Goal: Information Seeking & Learning: Learn about a topic

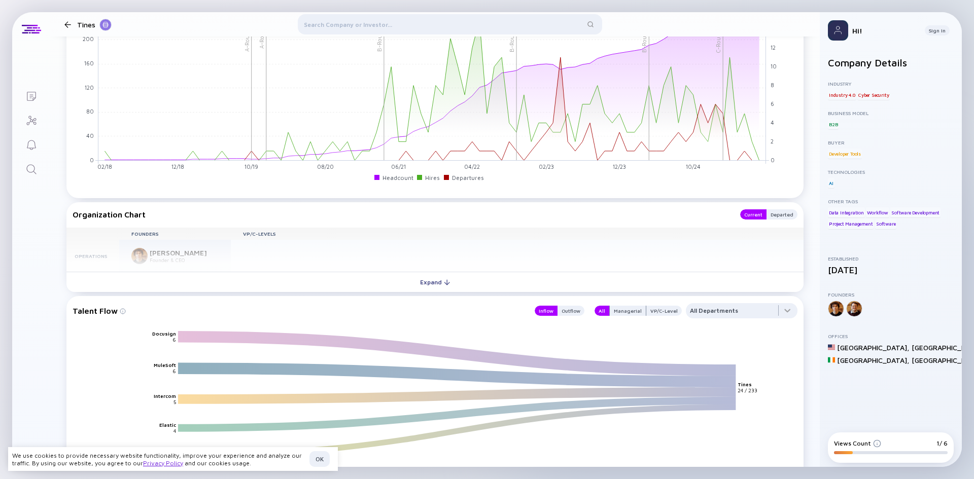
scroll to position [1143, 0]
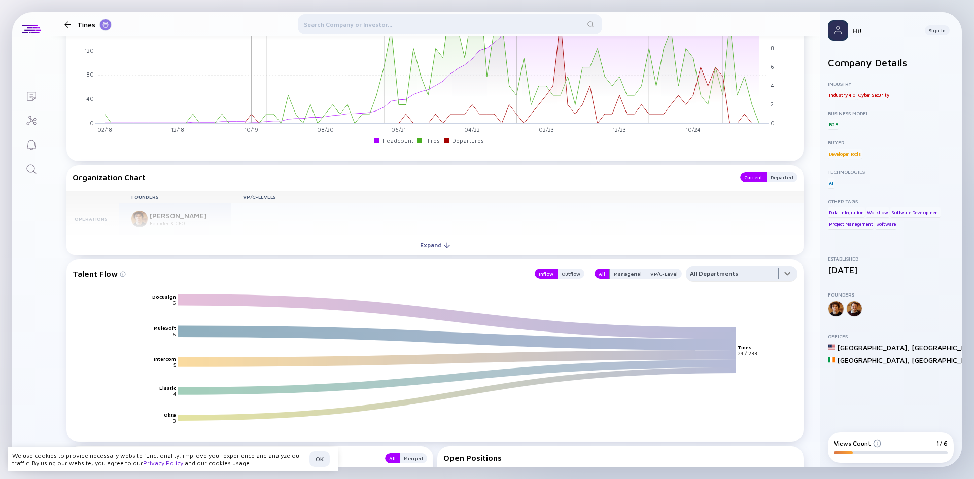
click at [744, 275] on div at bounding box center [742, 276] width 112 height 20
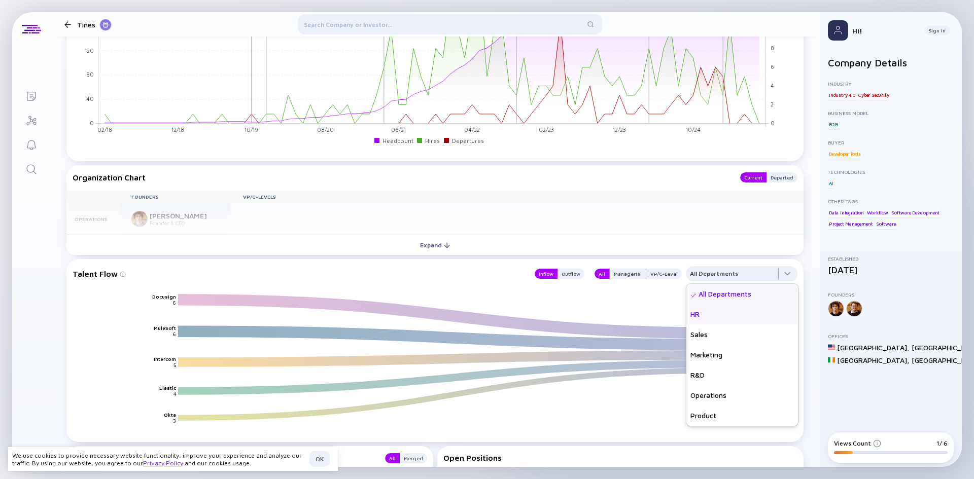
click at [730, 314] on div "HR" at bounding box center [742, 314] width 112 height 20
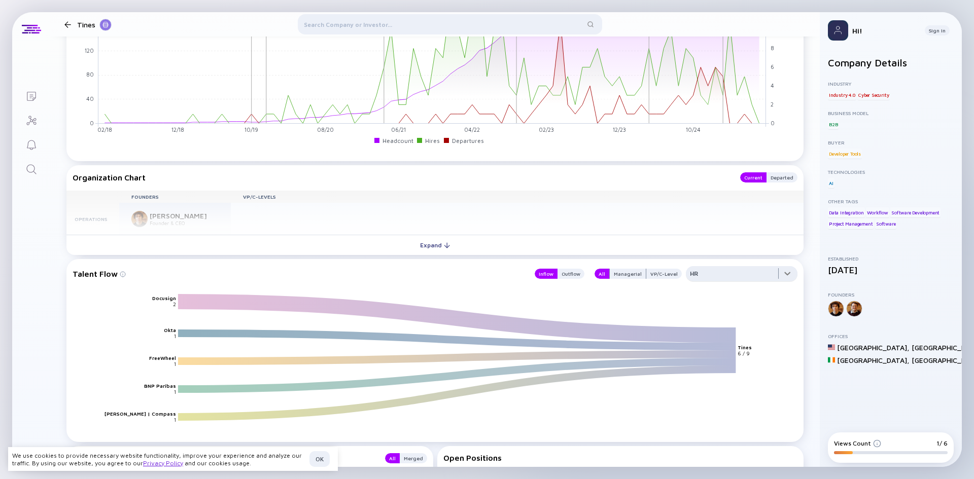
click at [716, 270] on div at bounding box center [742, 276] width 112 height 20
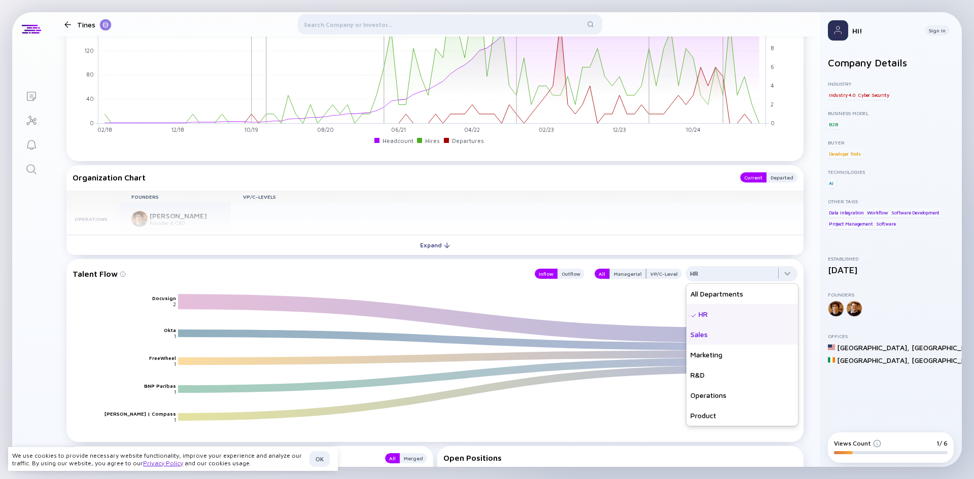
click at [706, 331] on div "Sales" at bounding box center [742, 335] width 112 height 20
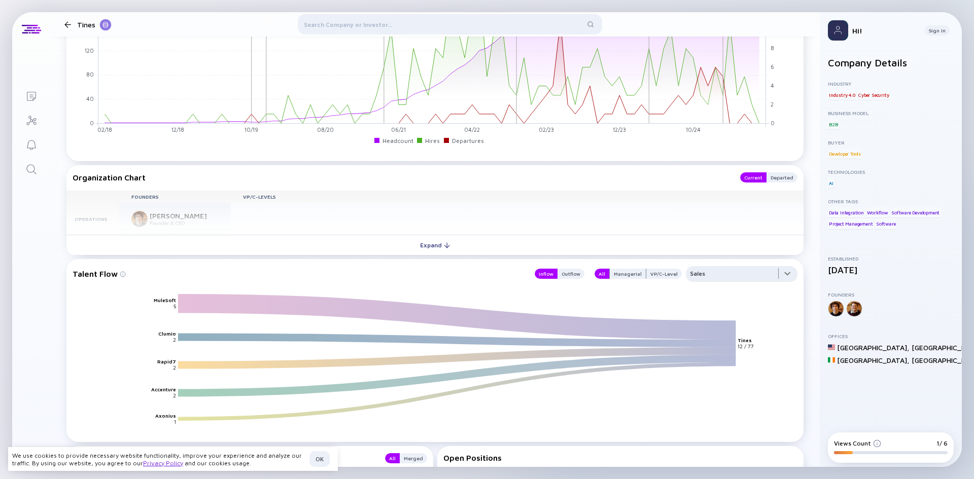
click at [706, 273] on div at bounding box center [742, 276] width 112 height 20
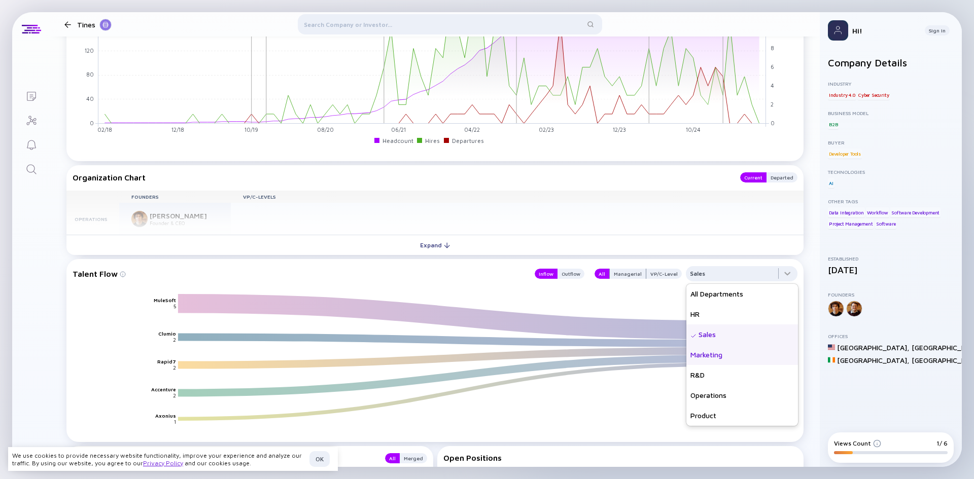
click at [712, 352] on div "Marketing" at bounding box center [742, 355] width 112 height 20
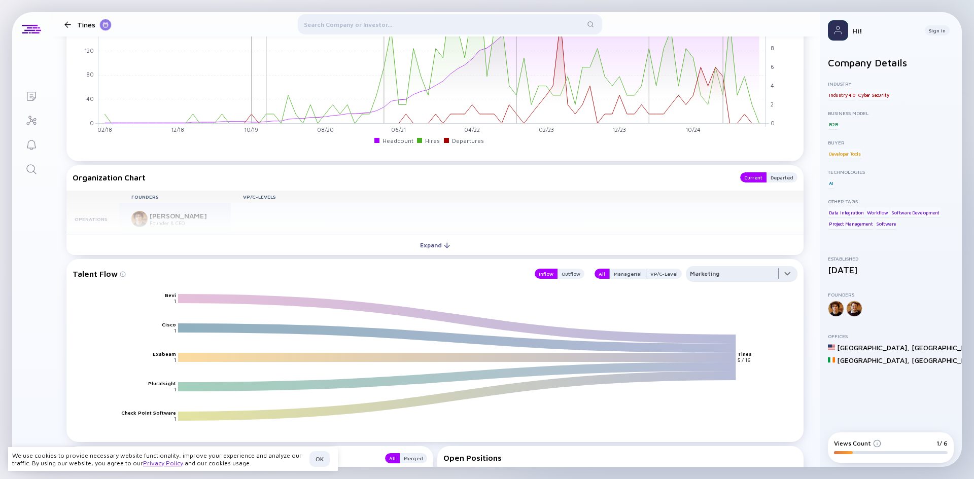
click at [710, 270] on div at bounding box center [742, 276] width 112 height 20
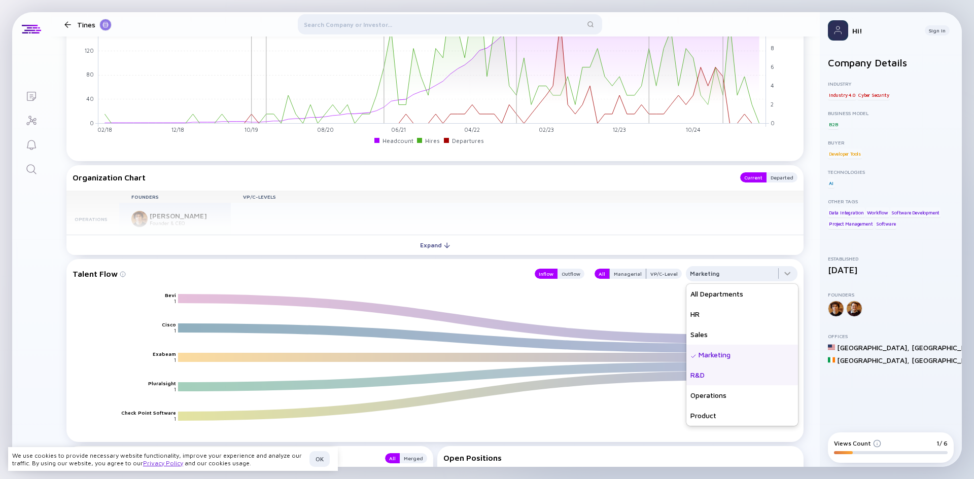
click at [717, 383] on div "R&D" at bounding box center [742, 375] width 112 height 20
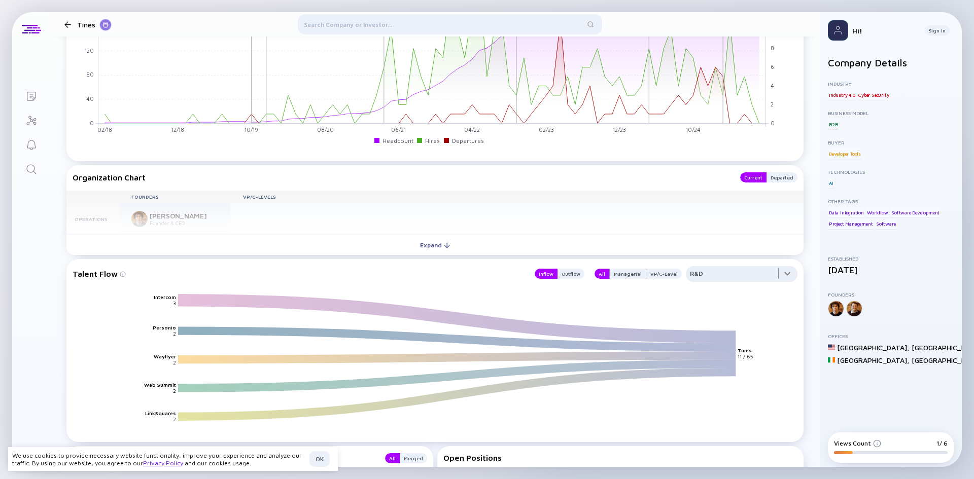
click at [713, 281] on div at bounding box center [742, 276] width 112 height 20
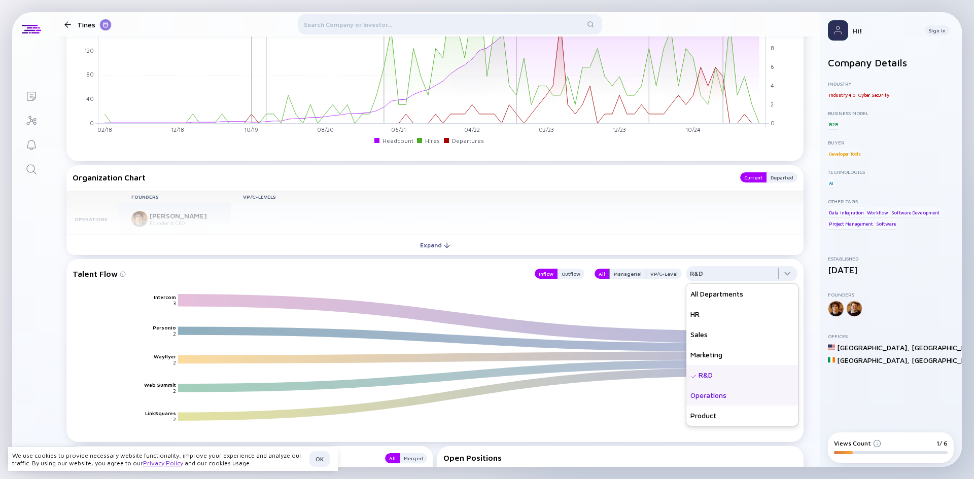
click at [723, 396] on div "Operations" at bounding box center [742, 396] width 112 height 20
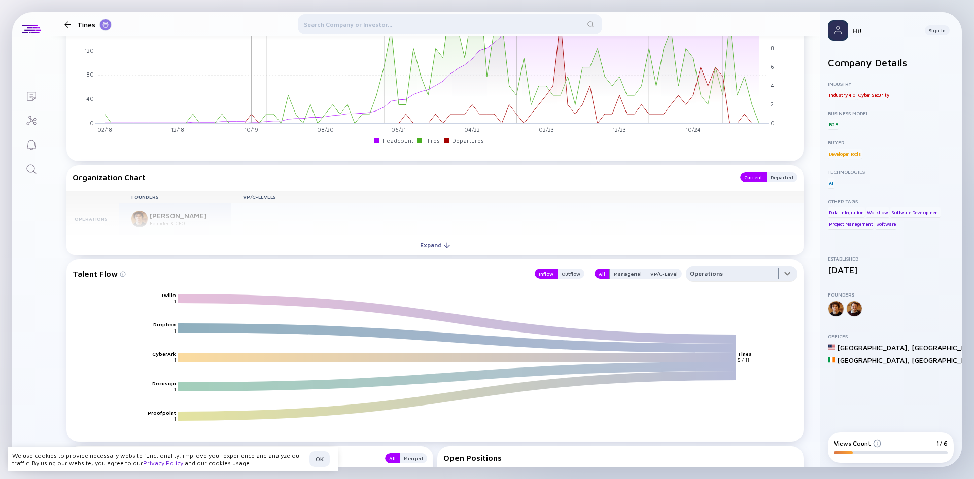
click at [708, 275] on div at bounding box center [742, 276] width 112 height 20
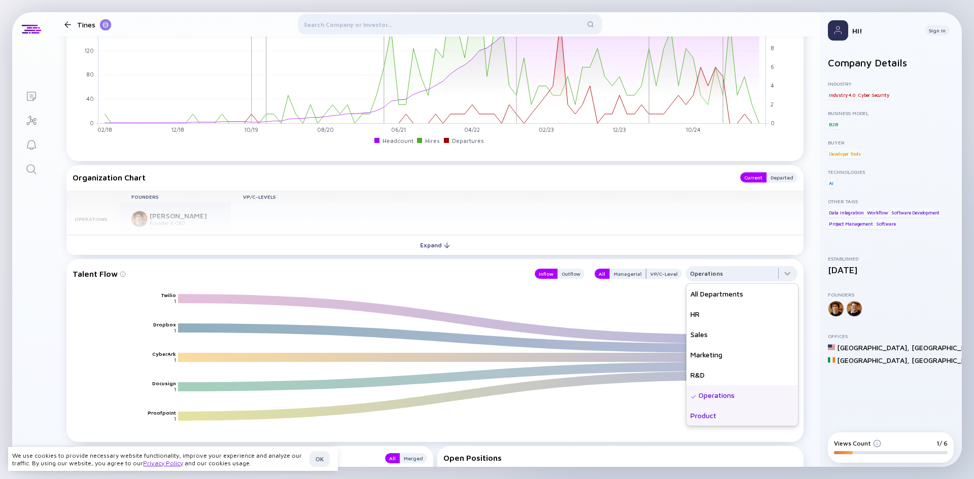
click at [709, 411] on div "Product" at bounding box center [742, 416] width 112 height 20
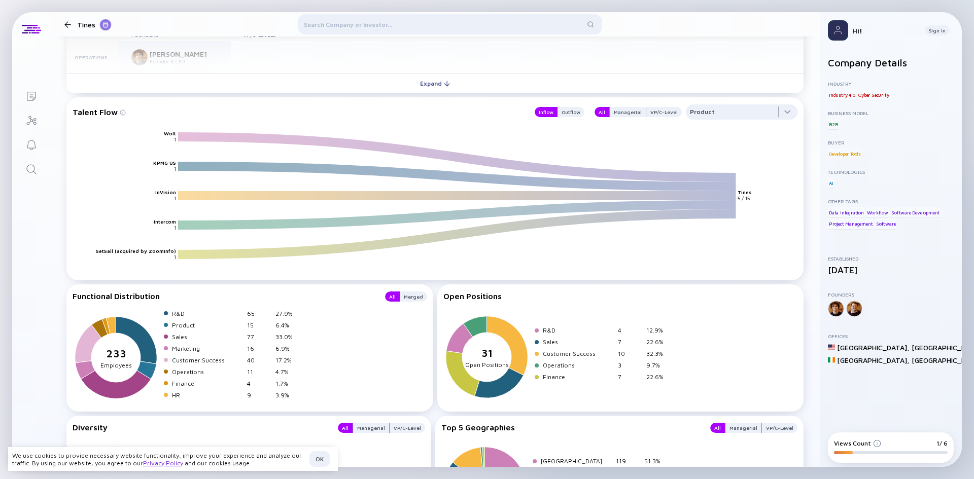
scroll to position [1346, 0]
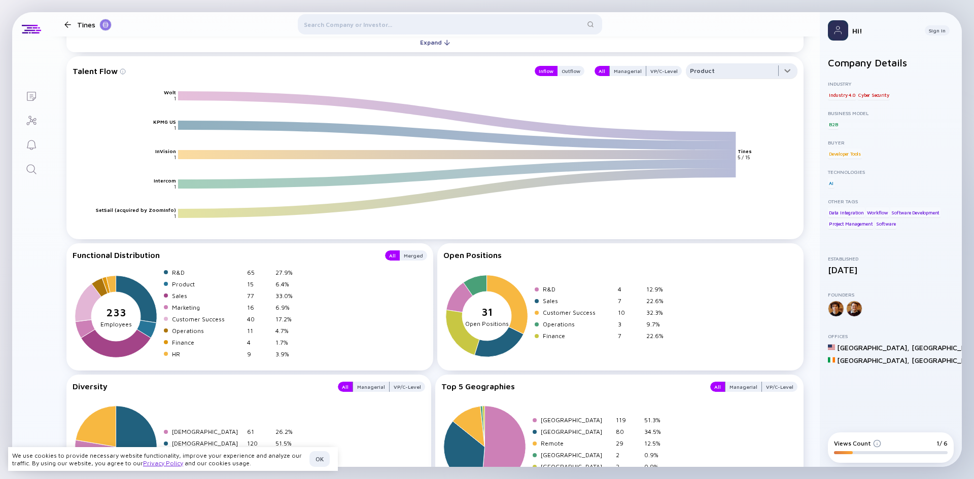
click at [726, 75] on div at bounding box center [742, 73] width 112 height 20
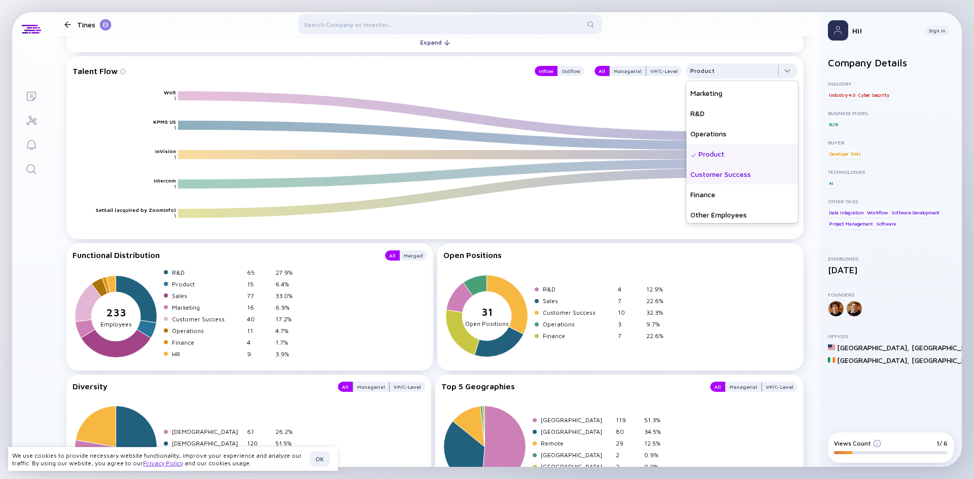
scroll to position [61, 0]
click at [741, 169] on div "Customer Success" at bounding box center [742, 172] width 112 height 20
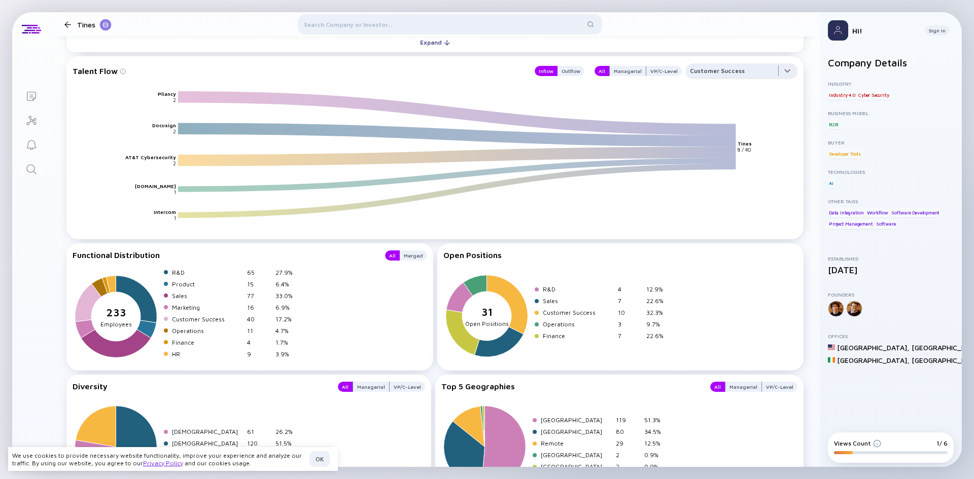
click at [709, 66] on div at bounding box center [742, 73] width 112 height 20
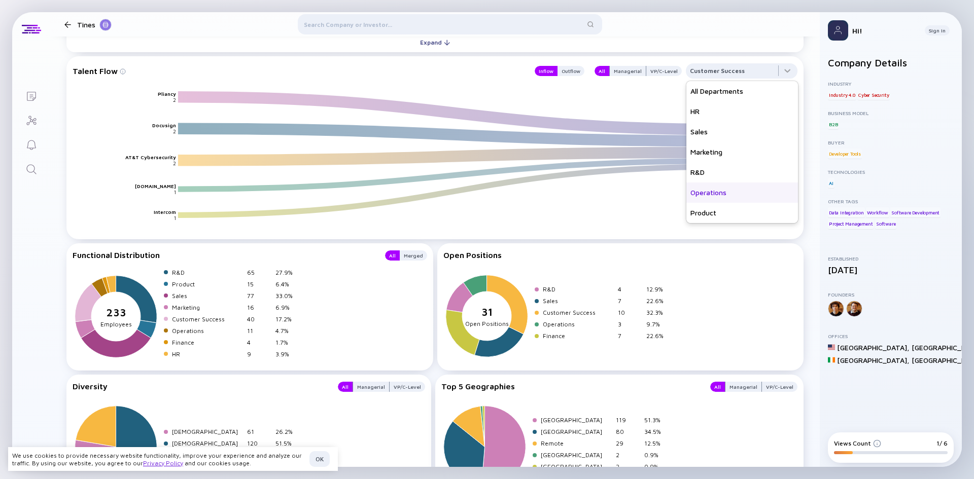
click at [719, 191] on div "Operations" at bounding box center [742, 193] width 112 height 20
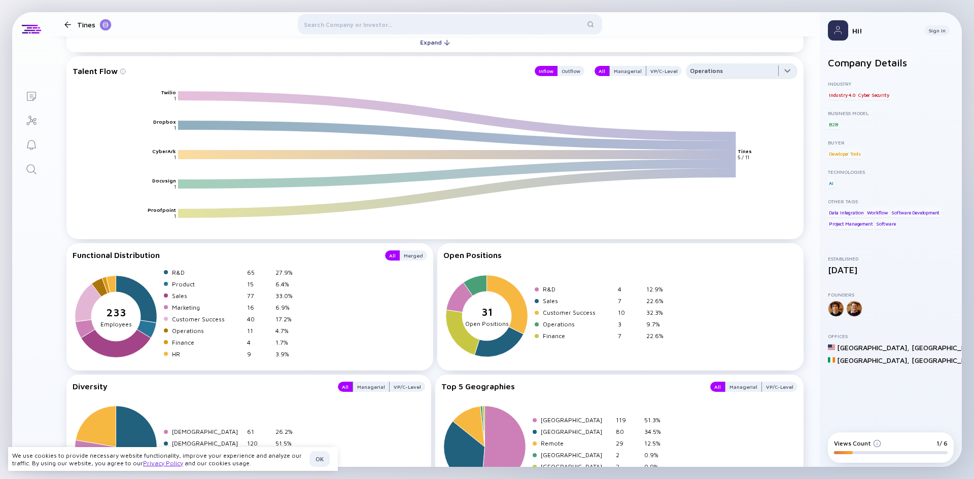
click at [724, 73] on div at bounding box center [742, 73] width 112 height 20
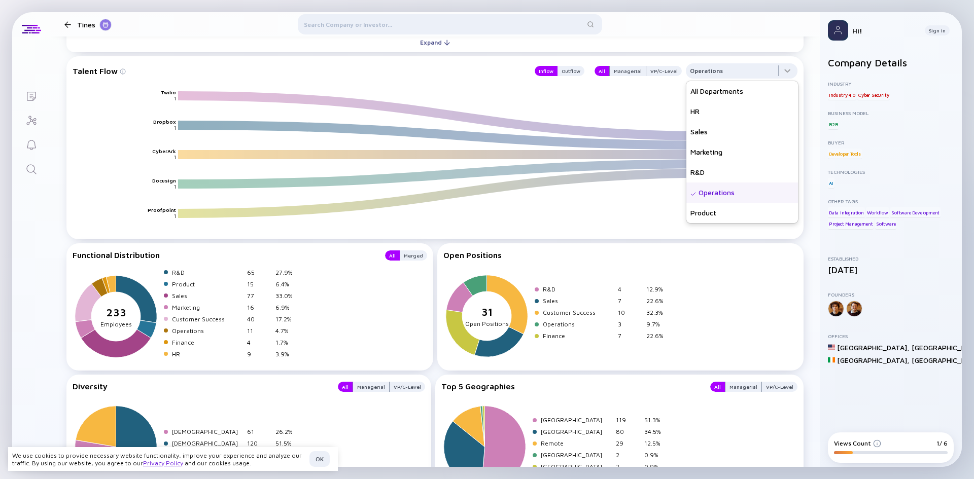
click at [711, 214] on div "Product" at bounding box center [742, 213] width 112 height 20
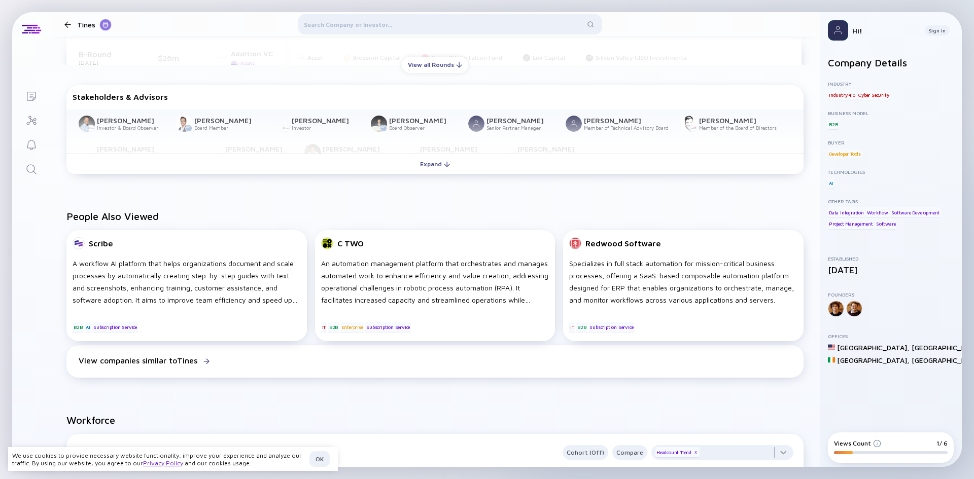
scroll to position [433, 0]
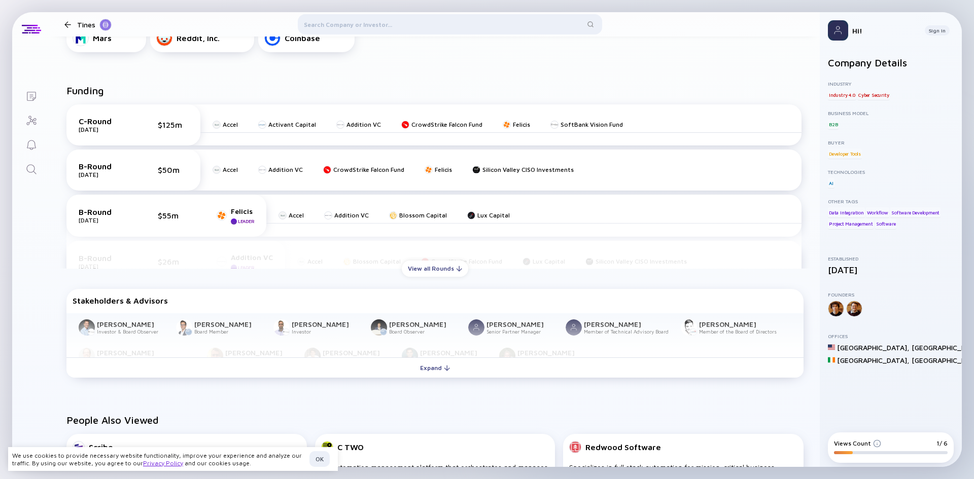
click at [338, 27] on div at bounding box center [450, 26] width 304 height 24
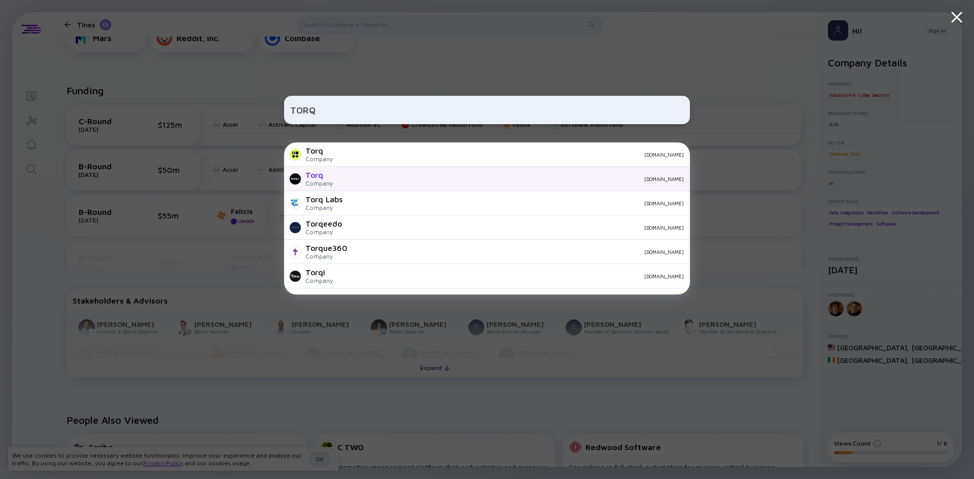
type input "TORQ"
click at [321, 181] on div "Company" at bounding box center [318, 184] width 27 height 8
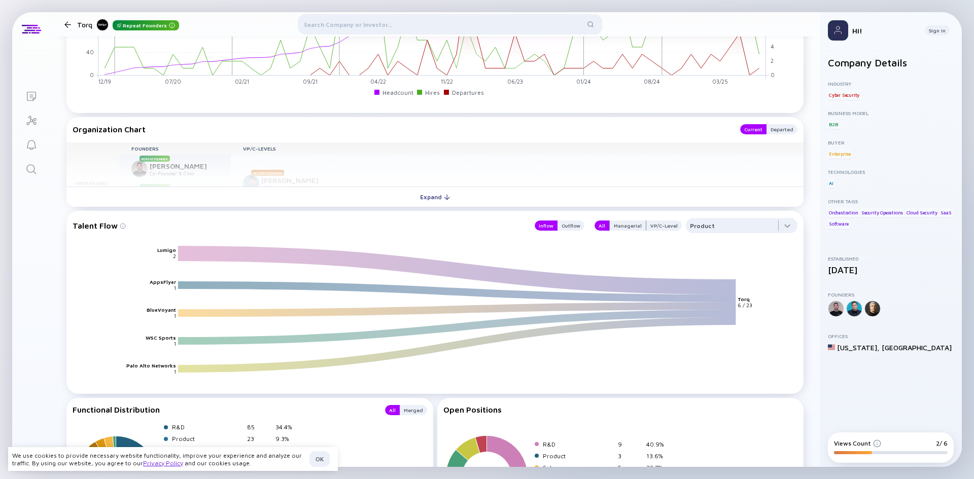
scroll to position [1268, 0]
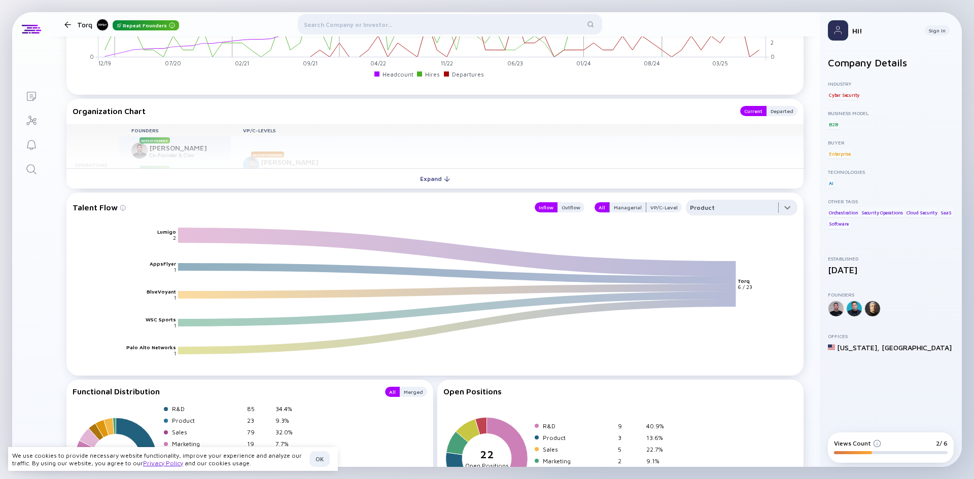
click at [722, 211] on div at bounding box center [742, 210] width 112 height 20
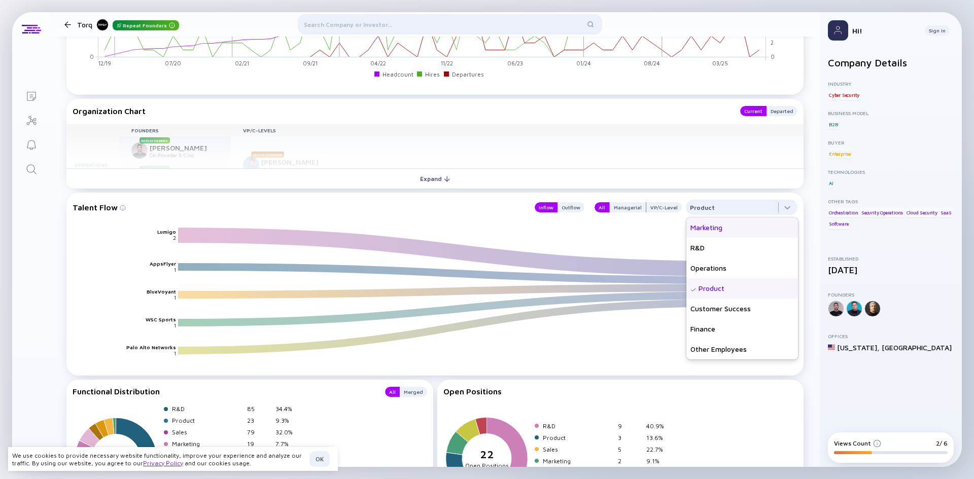
click at [718, 230] on div "Marketing" at bounding box center [742, 228] width 112 height 20
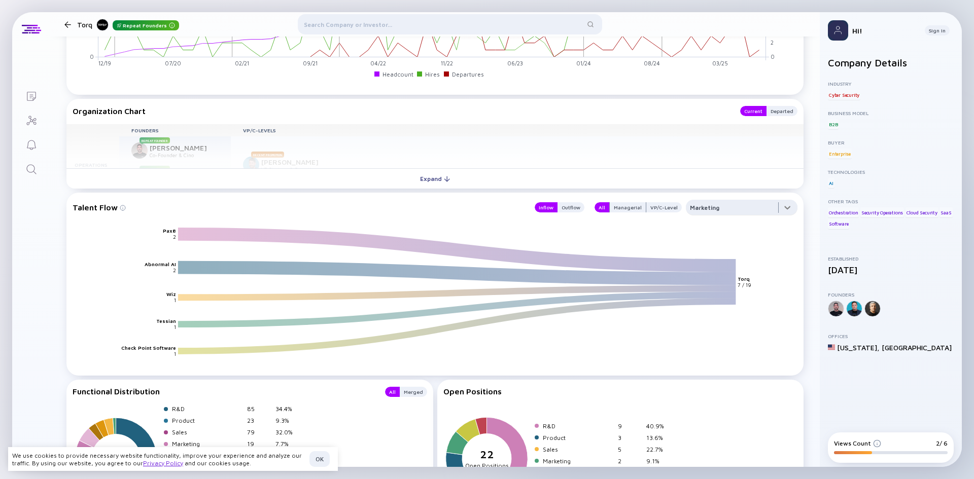
click at [717, 211] on div at bounding box center [742, 210] width 112 height 20
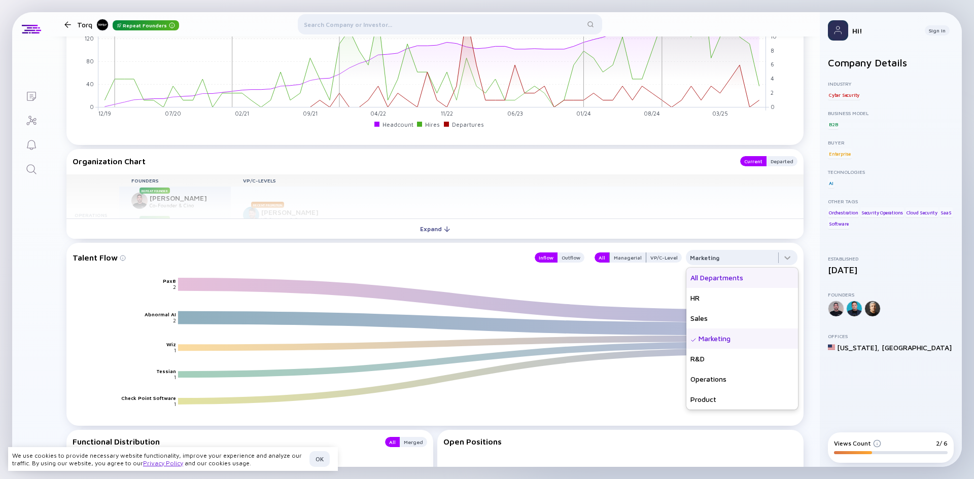
scroll to position [1218, 0]
click at [718, 300] on div "HR" at bounding box center [742, 299] width 112 height 20
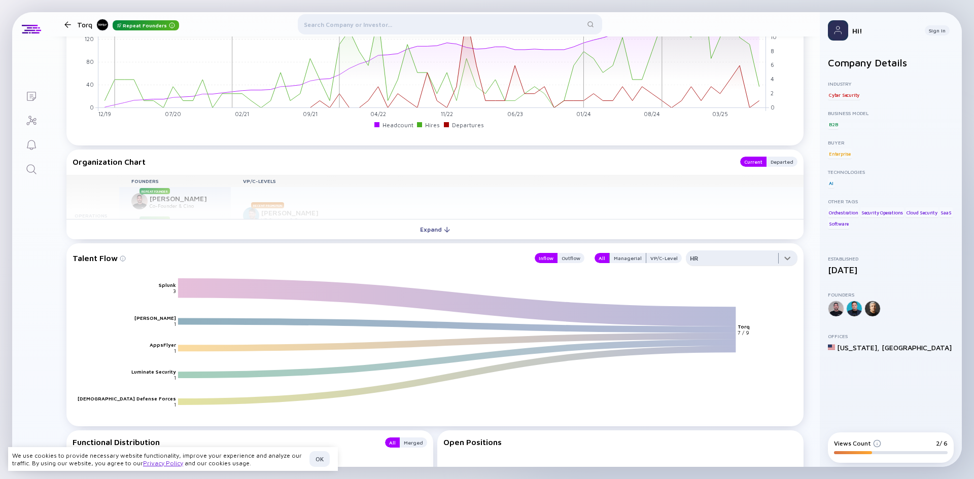
click at [717, 257] on div at bounding box center [742, 261] width 112 height 20
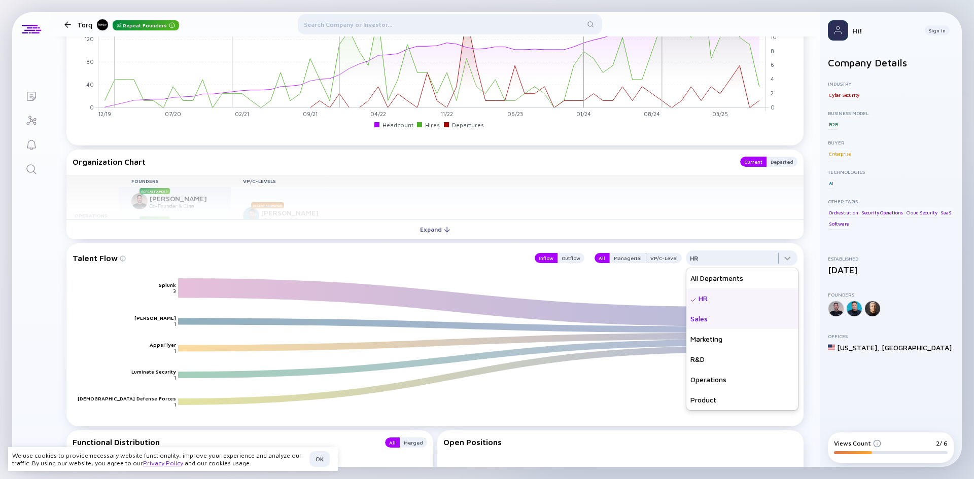
click at [706, 326] on div "Sales" at bounding box center [742, 319] width 112 height 20
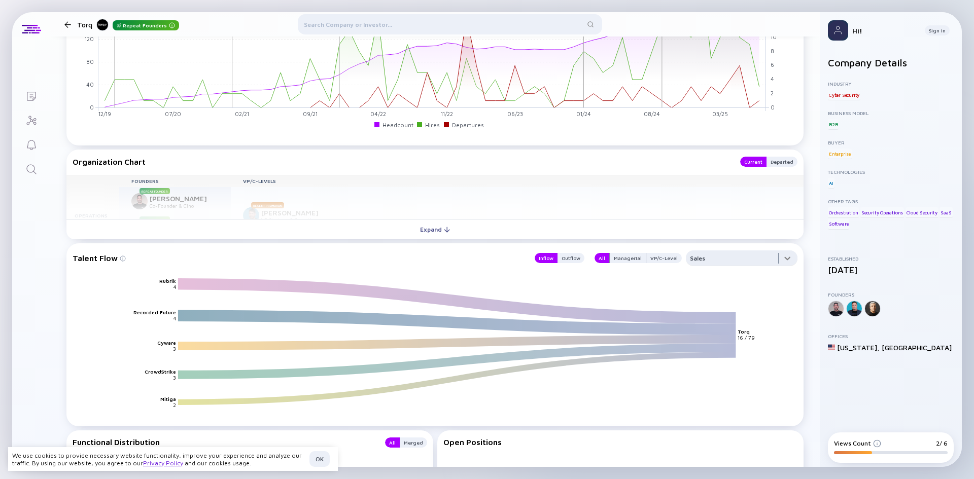
click at [717, 257] on div at bounding box center [742, 261] width 112 height 20
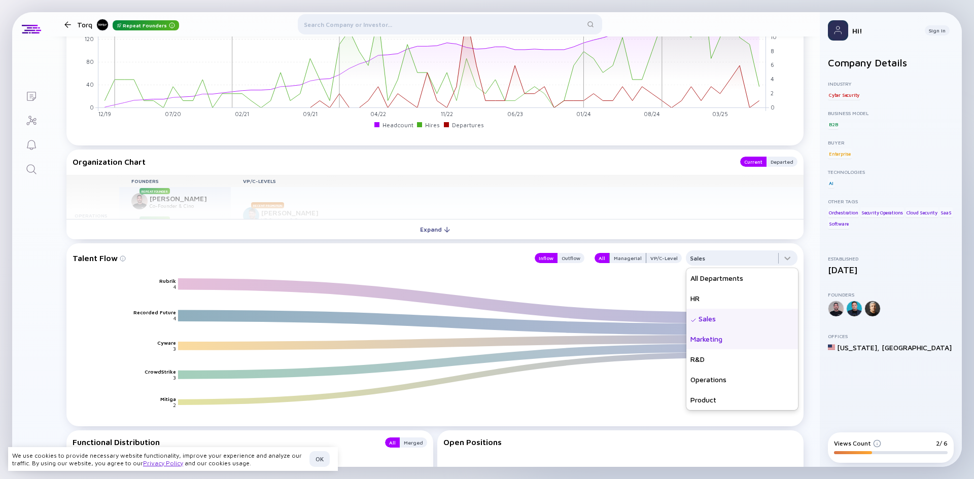
click at [713, 336] on div "Marketing" at bounding box center [742, 339] width 112 height 20
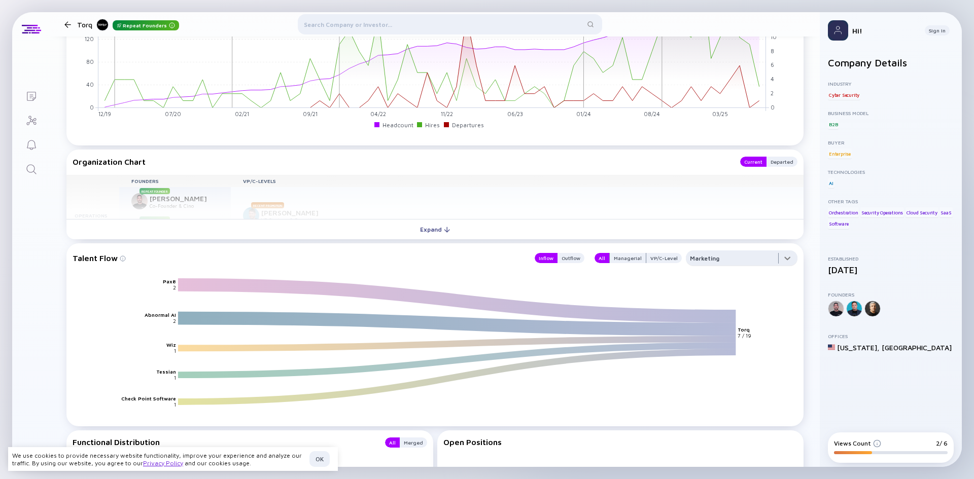
click at [721, 261] on div at bounding box center [742, 261] width 112 height 20
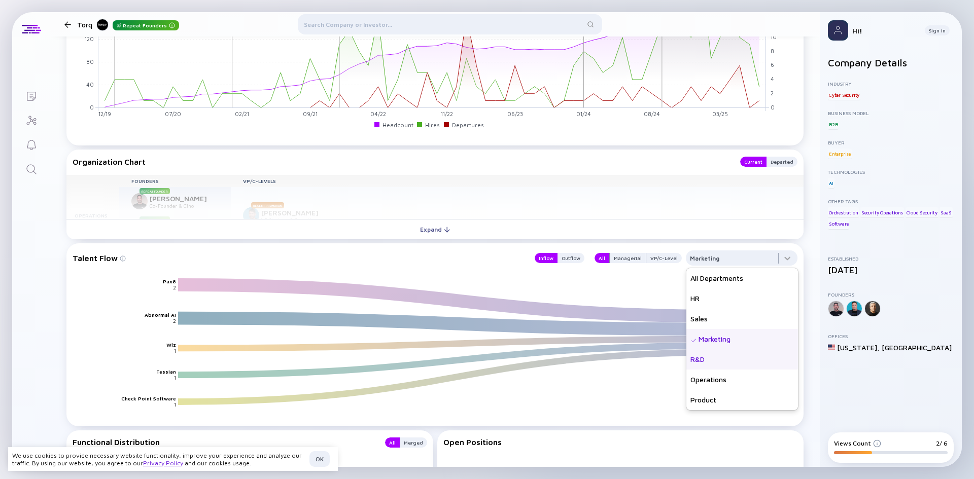
click at [720, 365] on div "R&D" at bounding box center [742, 360] width 112 height 20
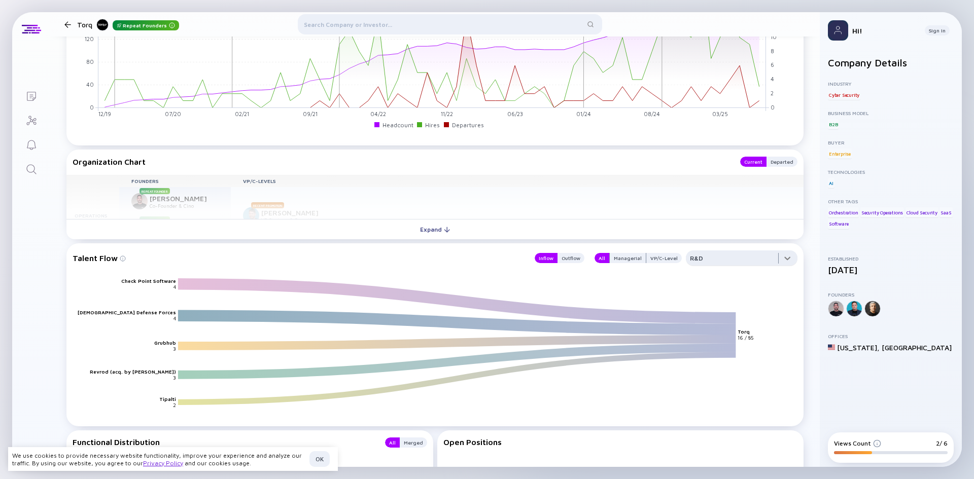
click at [722, 263] on div at bounding box center [742, 261] width 112 height 20
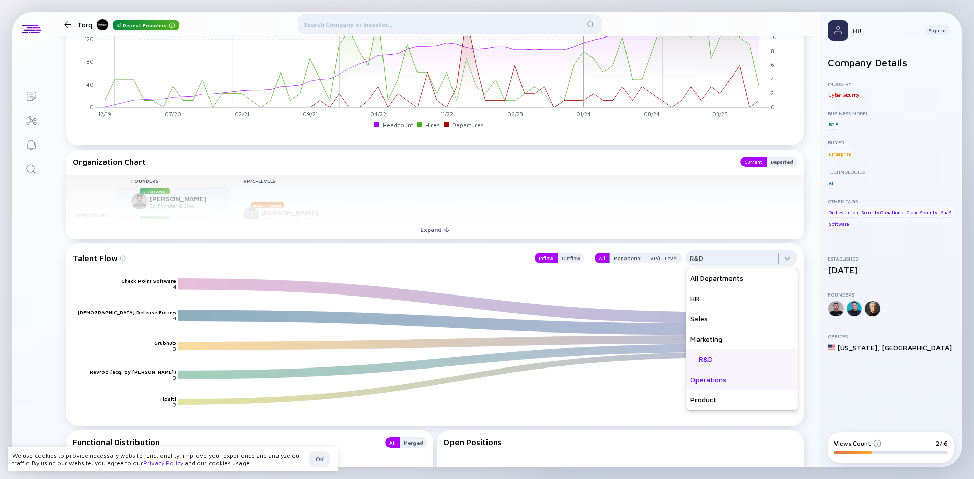
click at [717, 375] on div "Operations" at bounding box center [742, 380] width 112 height 20
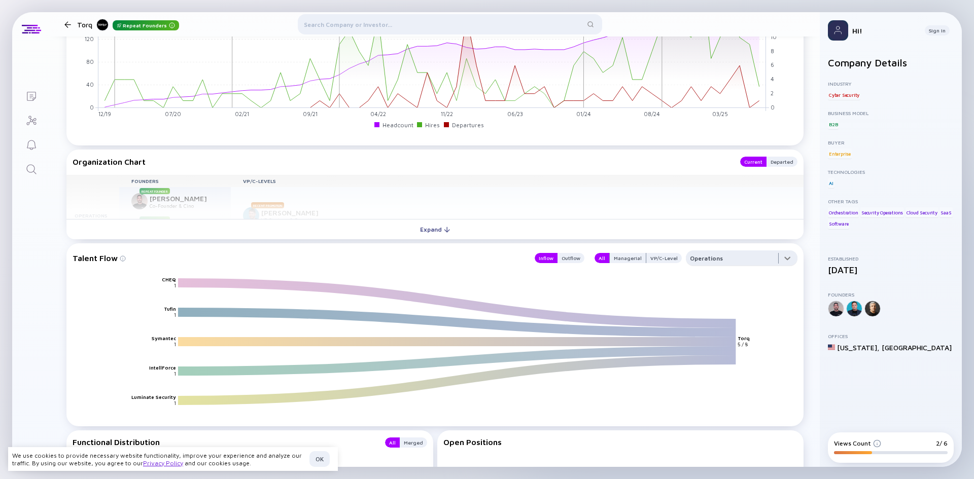
click at [724, 261] on div at bounding box center [742, 261] width 112 height 20
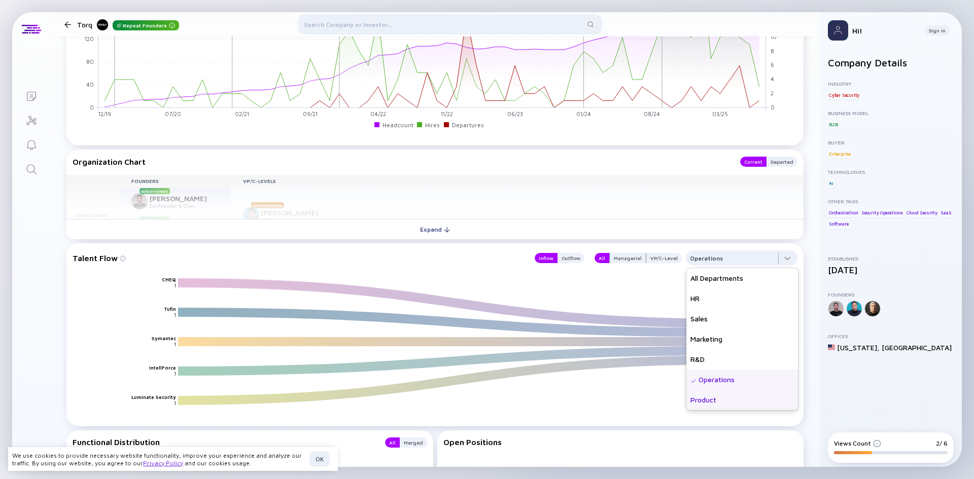
click at [707, 398] on div "Product" at bounding box center [742, 400] width 112 height 20
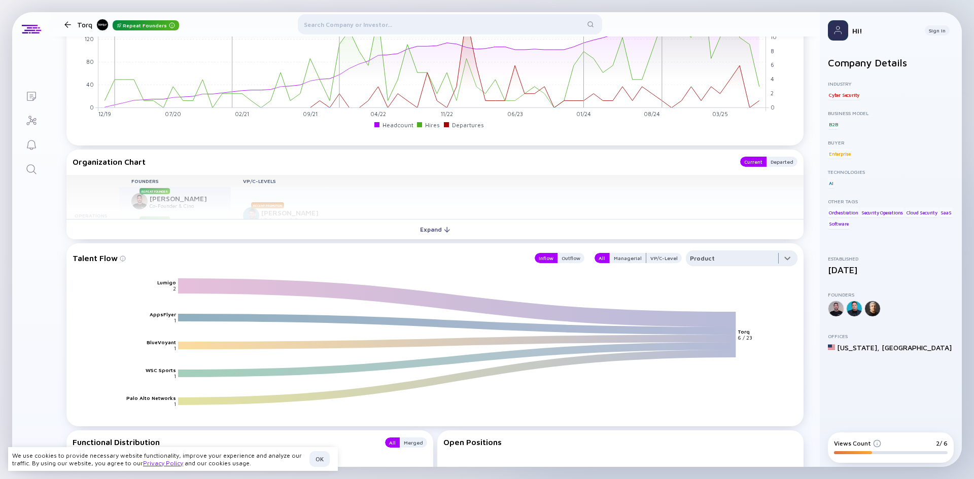
click at [725, 264] on div at bounding box center [742, 261] width 112 height 20
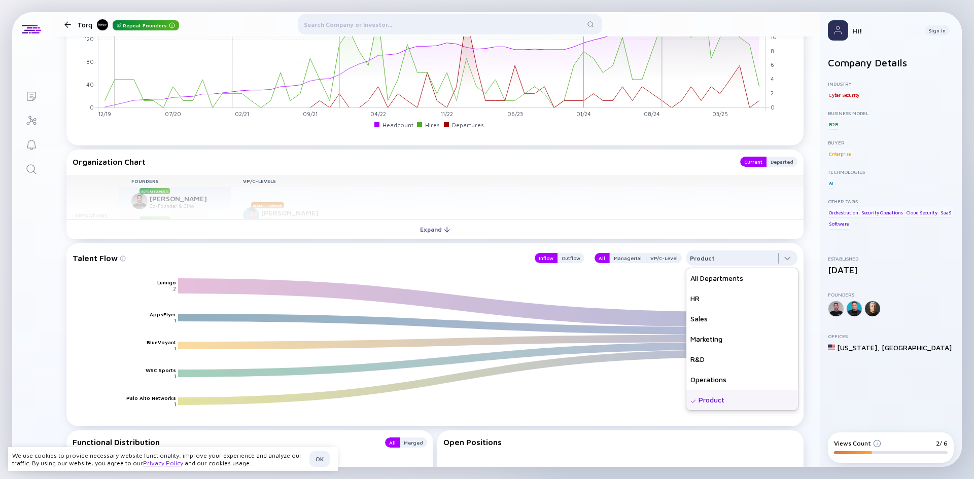
scroll to position [61, 0]
click at [738, 361] on div "Customer Success" at bounding box center [742, 360] width 112 height 20
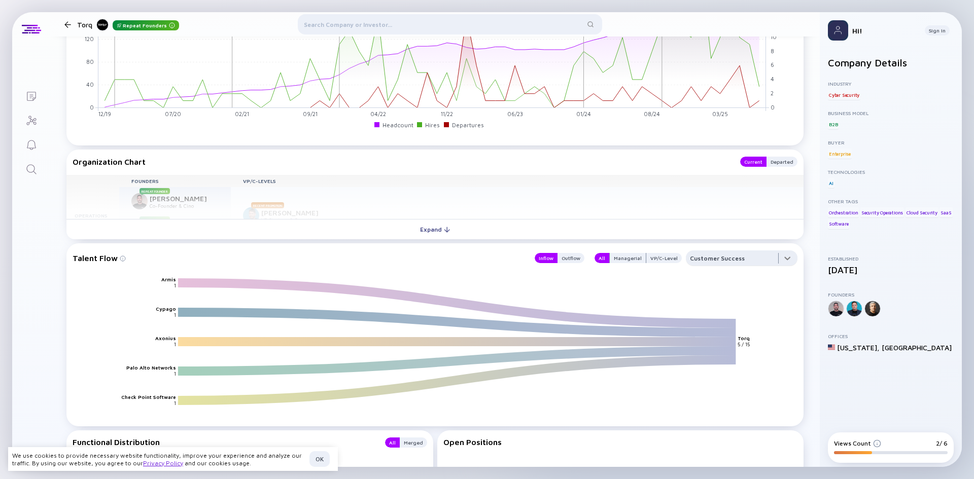
click at [733, 256] on div at bounding box center [742, 261] width 112 height 20
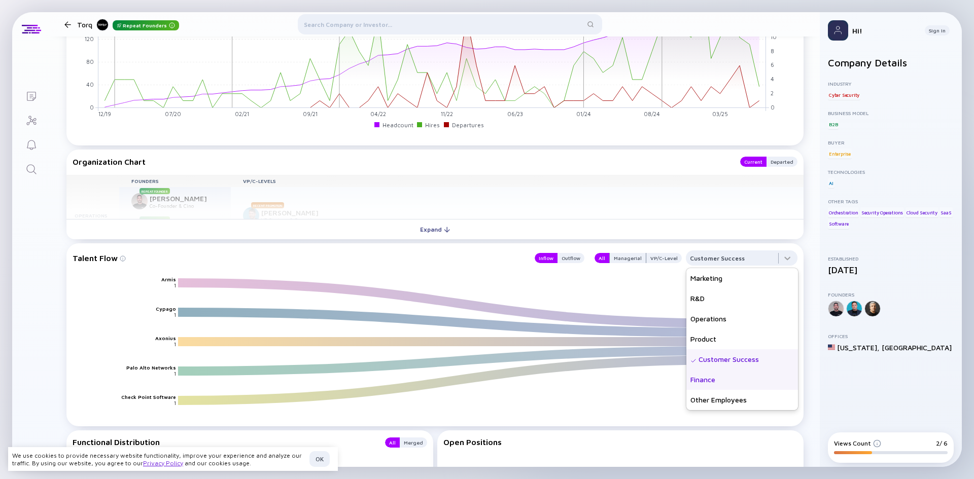
click at [723, 381] on div "Finance" at bounding box center [742, 380] width 112 height 20
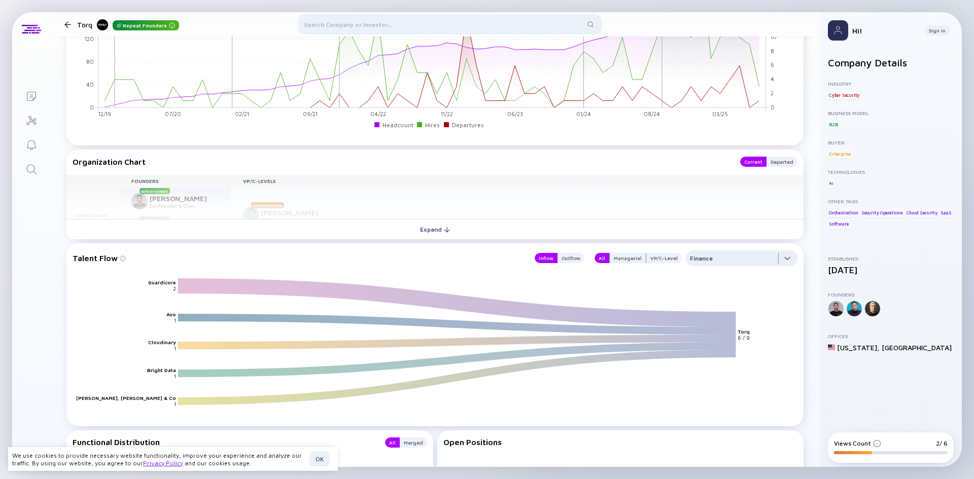
click at [733, 258] on div at bounding box center [742, 261] width 112 height 20
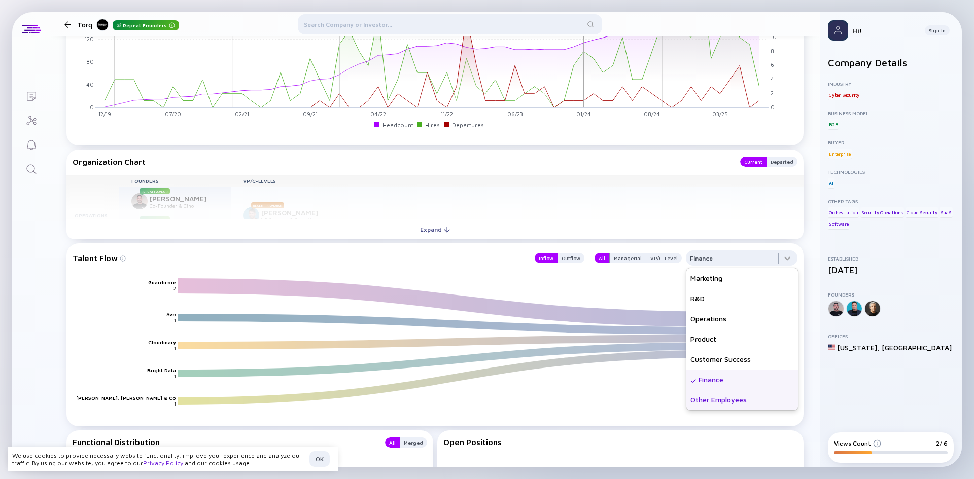
click at [730, 395] on div "Other Employees" at bounding box center [742, 400] width 112 height 20
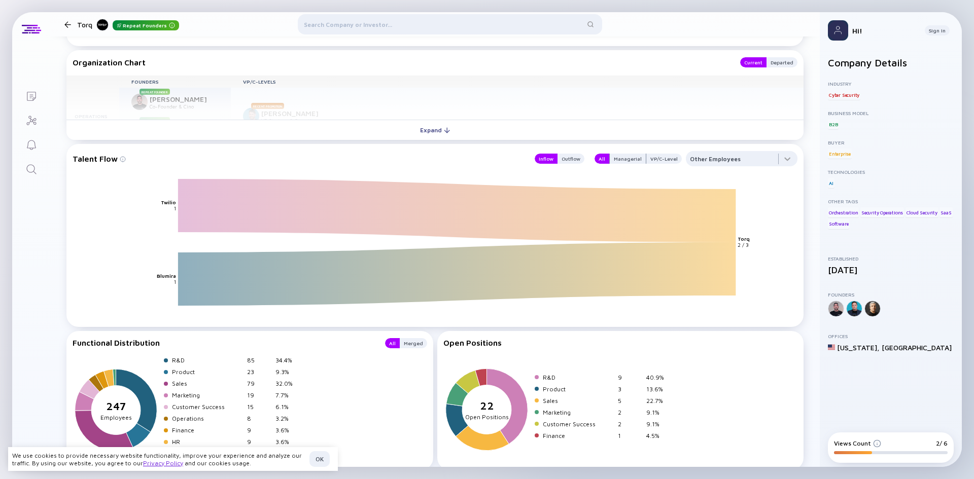
scroll to position [1287, 0]
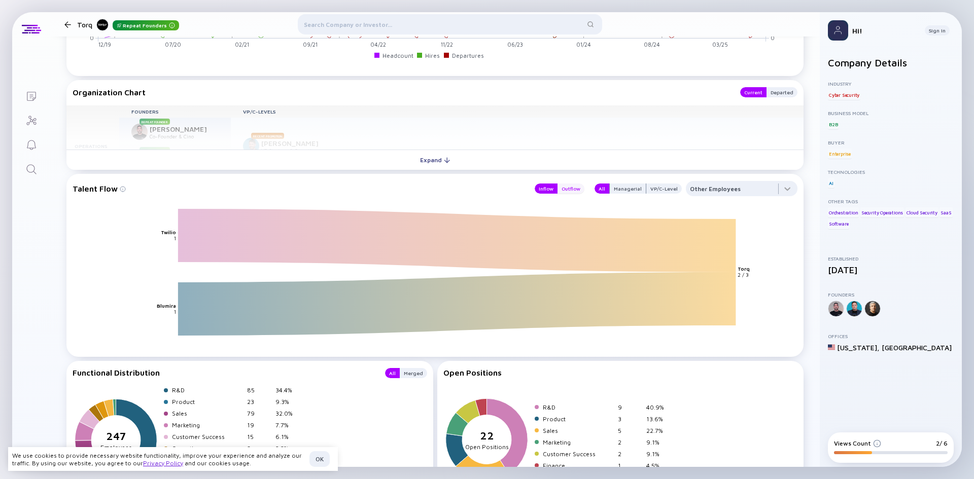
click at [566, 191] on div "Outflow" at bounding box center [571, 189] width 27 height 10
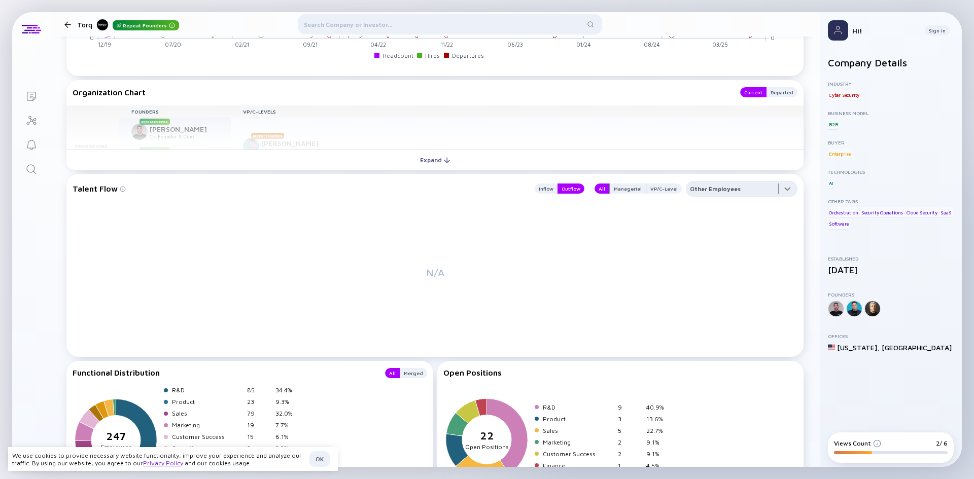
click at [750, 189] on div at bounding box center [742, 191] width 112 height 20
click at [736, 214] on div "All Departments" at bounding box center [742, 209] width 112 height 20
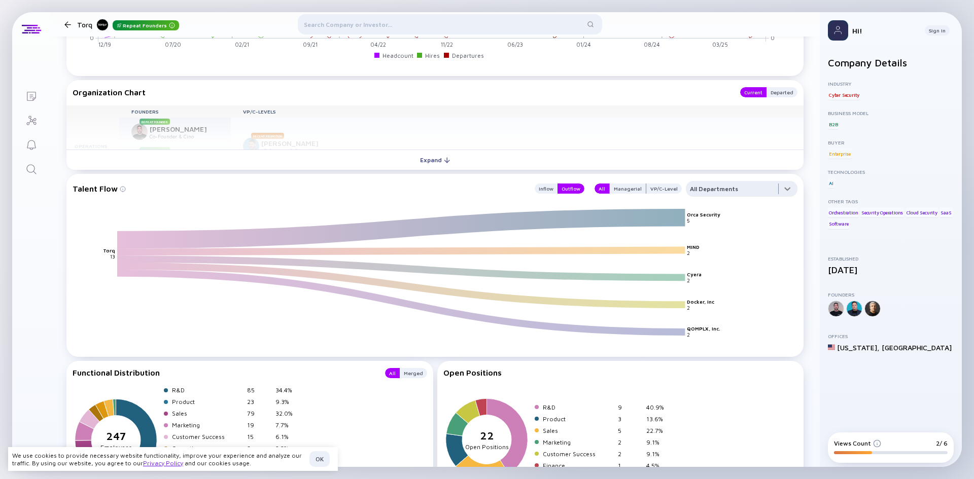
click at [732, 188] on div at bounding box center [742, 191] width 112 height 20
click at [733, 187] on div at bounding box center [742, 191] width 112 height 20
click at [733, 188] on div at bounding box center [742, 191] width 112 height 20
click at [719, 228] on div "HR" at bounding box center [742, 229] width 112 height 20
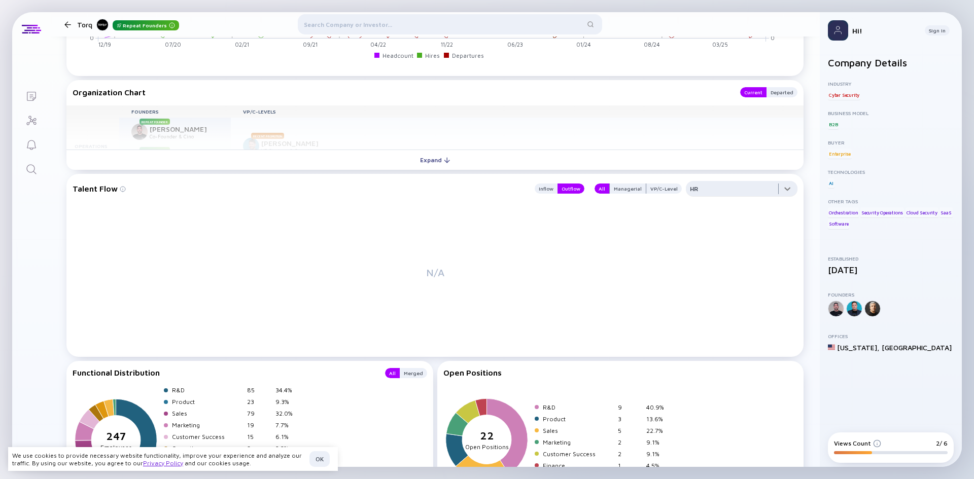
click at [747, 195] on div at bounding box center [742, 191] width 112 height 20
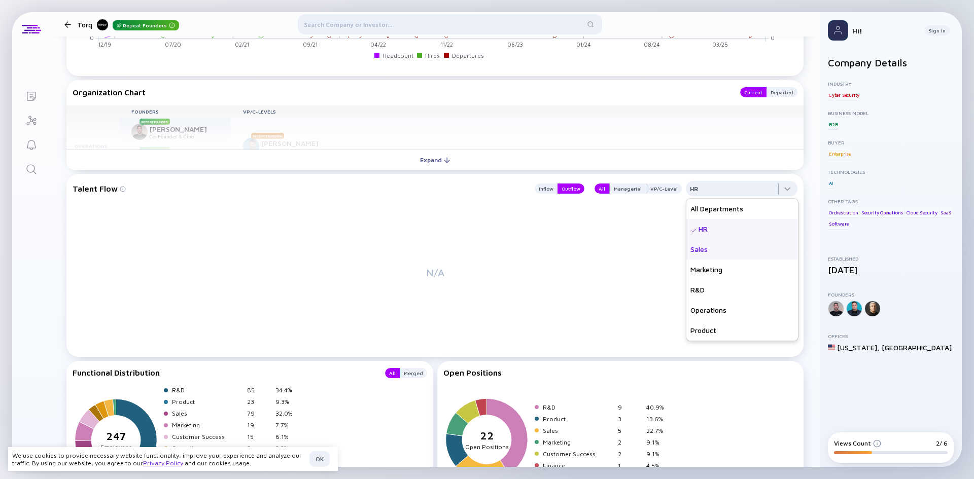
click at [720, 248] on div "Sales" at bounding box center [742, 249] width 112 height 20
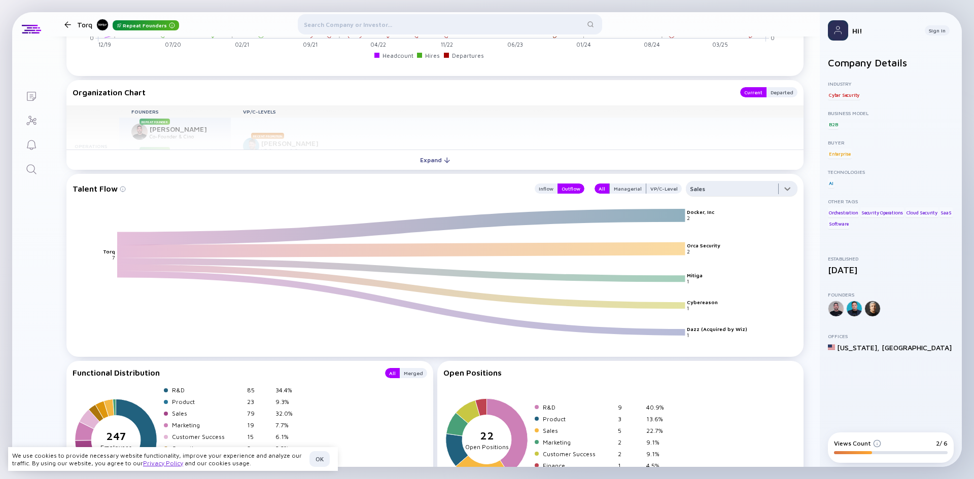
click at [725, 187] on div at bounding box center [742, 191] width 112 height 20
click at [724, 277] on div "Marketing" at bounding box center [742, 270] width 112 height 20
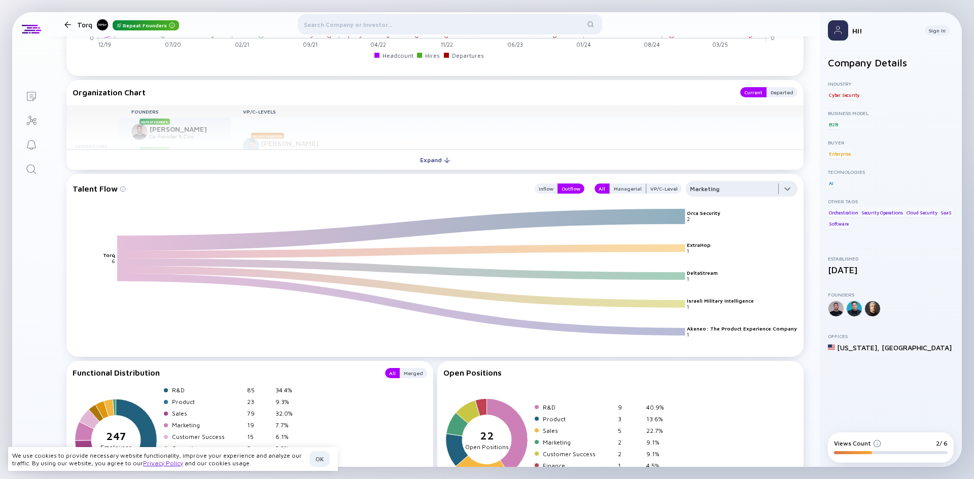
click at [726, 190] on div at bounding box center [742, 191] width 112 height 20
click at [716, 297] on div "R&D" at bounding box center [742, 290] width 112 height 20
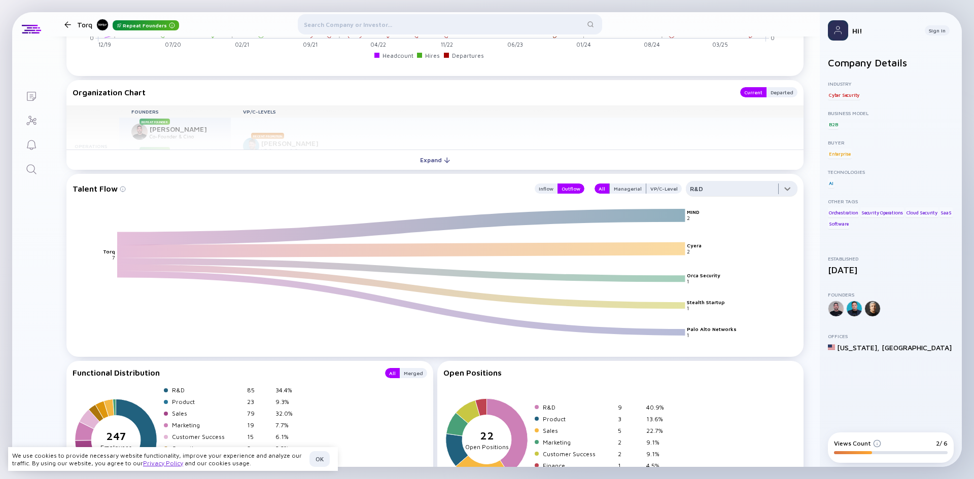
click at [739, 189] on div at bounding box center [742, 191] width 112 height 20
click at [727, 312] on div "Operations" at bounding box center [742, 310] width 112 height 20
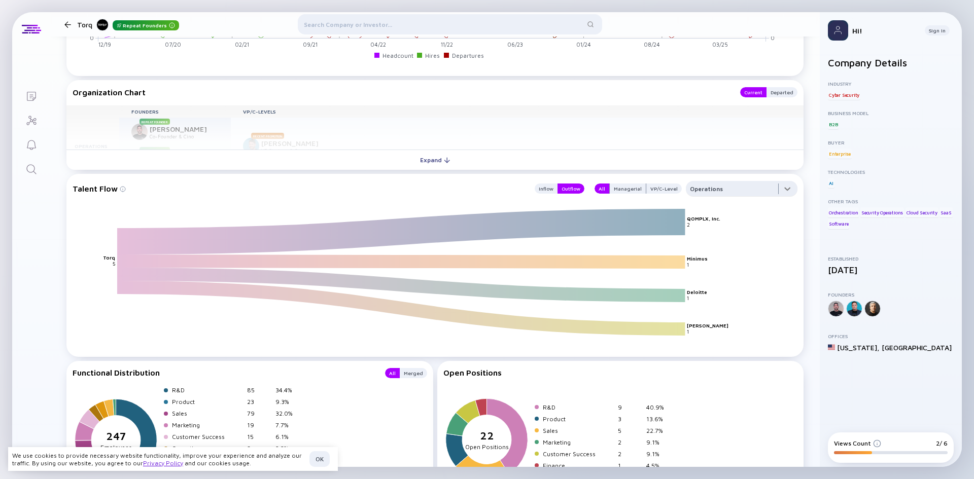
click at [737, 188] on div at bounding box center [742, 191] width 112 height 20
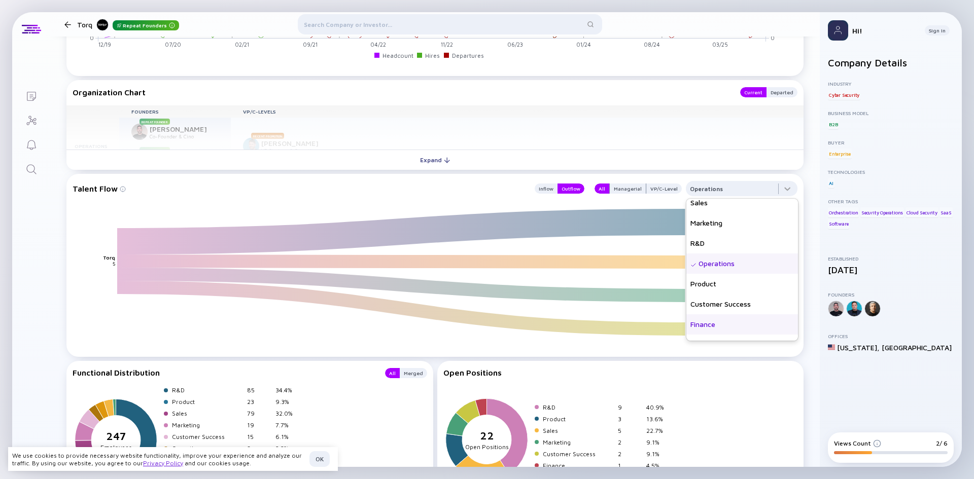
scroll to position [61, 0]
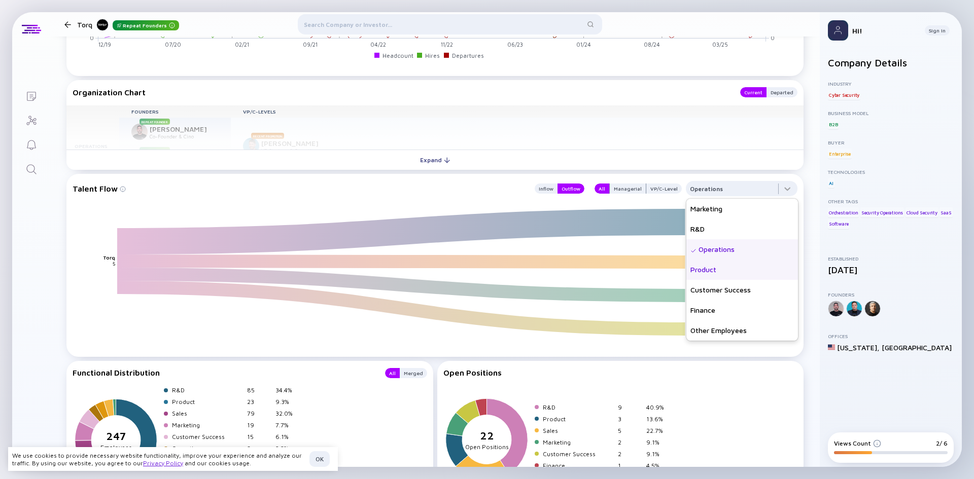
click at [717, 271] on div "Product" at bounding box center [742, 270] width 112 height 20
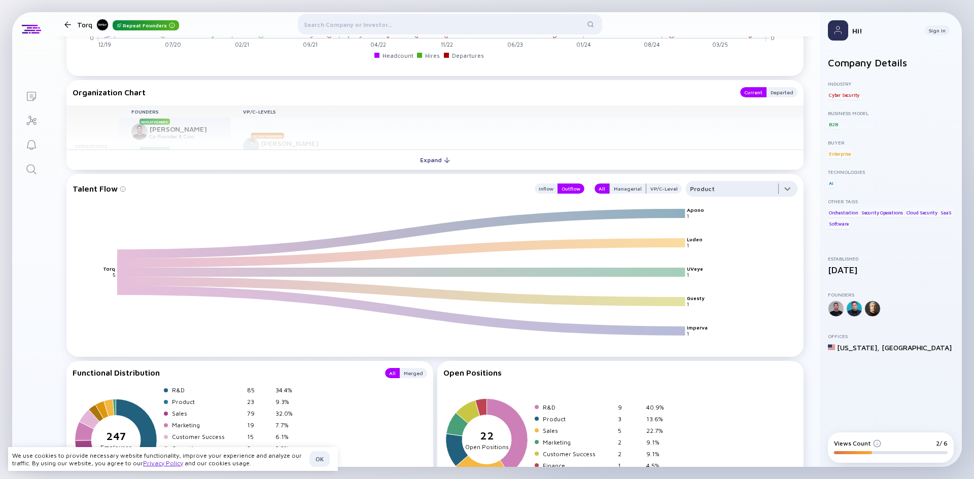
click at [736, 190] on div at bounding box center [742, 191] width 112 height 20
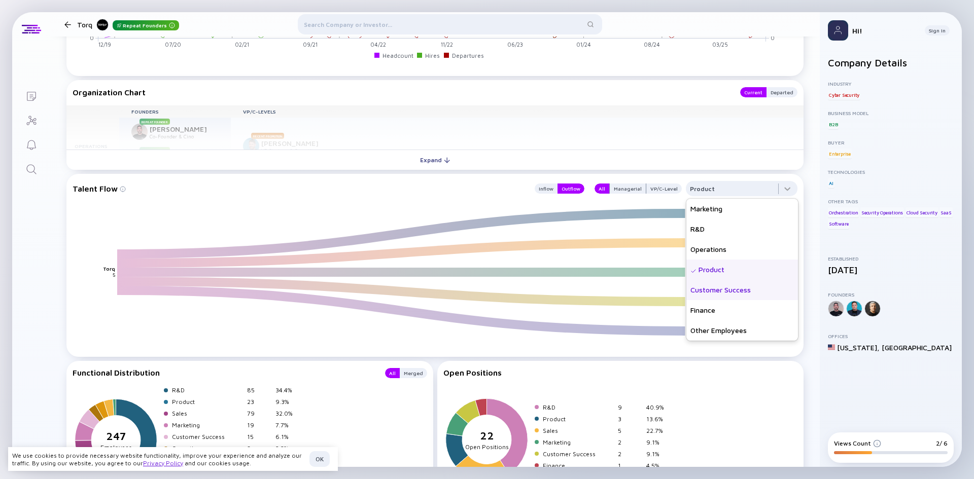
click at [732, 292] on div "Customer Success" at bounding box center [742, 290] width 112 height 20
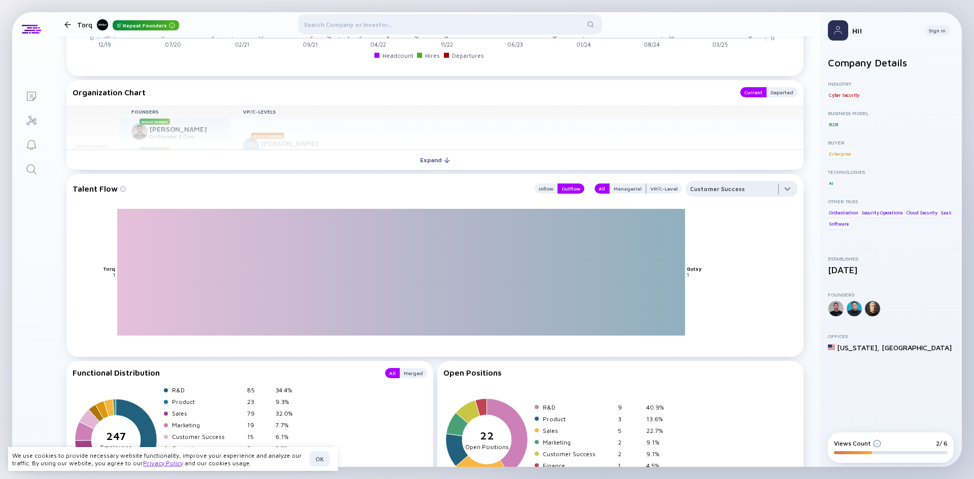
click at [726, 188] on div at bounding box center [742, 191] width 112 height 20
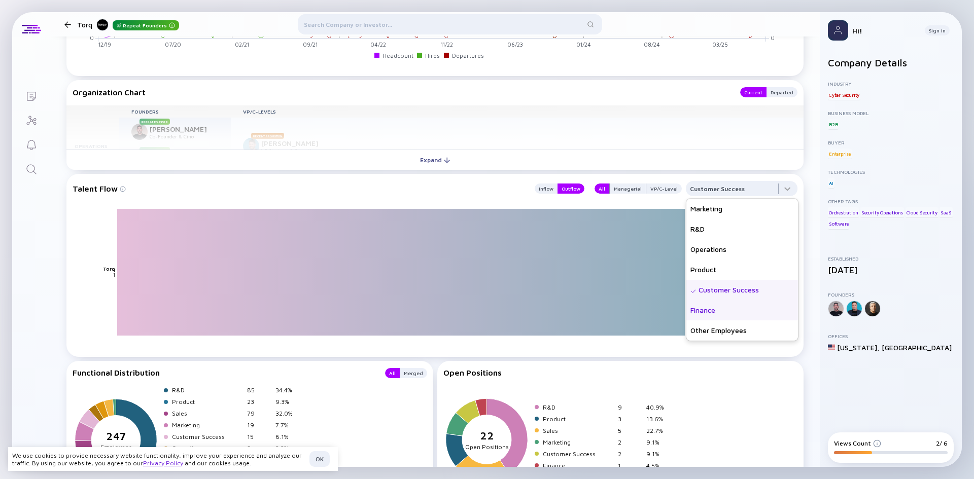
click at [716, 313] on div "Finance" at bounding box center [742, 310] width 112 height 20
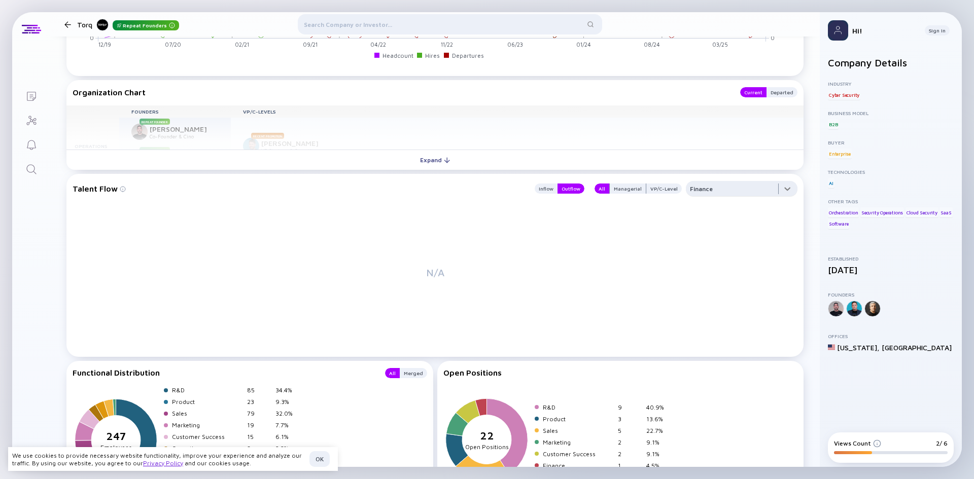
click at [723, 189] on div at bounding box center [742, 191] width 112 height 20
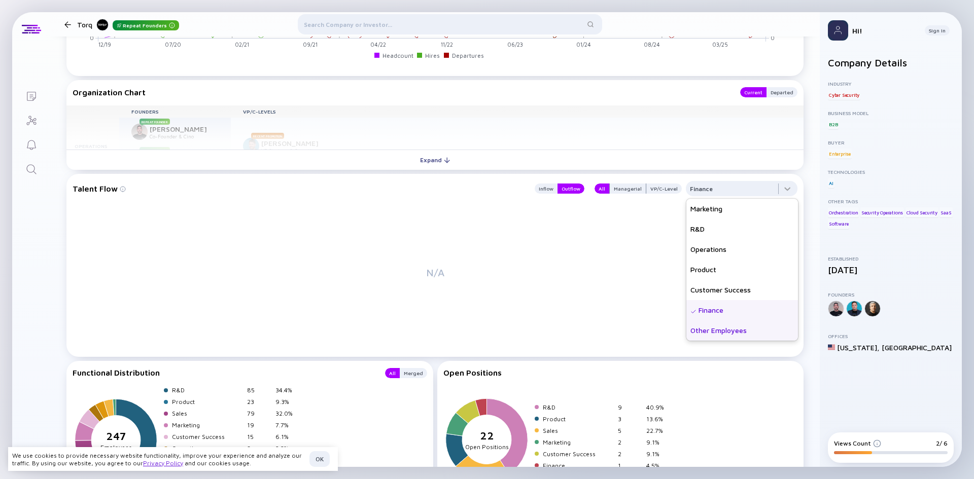
click at [719, 336] on div "Other Employees" at bounding box center [742, 331] width 112 height 20
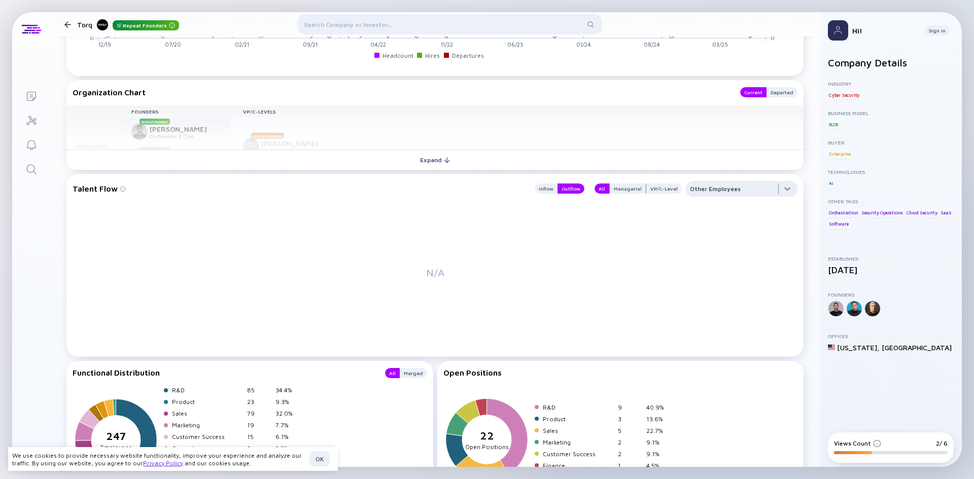
click at [698, 186] on div at bounding box center [742, 191] width 112 height 20
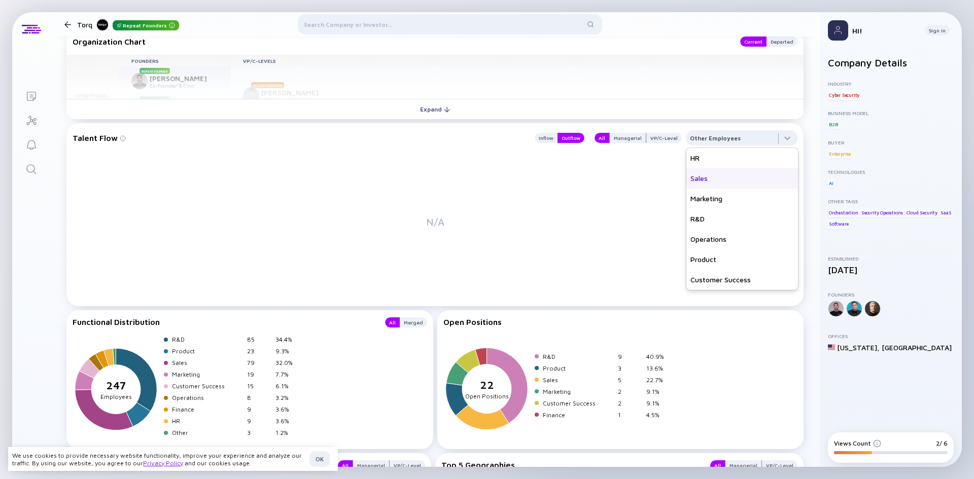
scroll to position [0, 0]
click at [731, 165] on div "All Departments" at bounding box center [742, 158] width 112 height 20
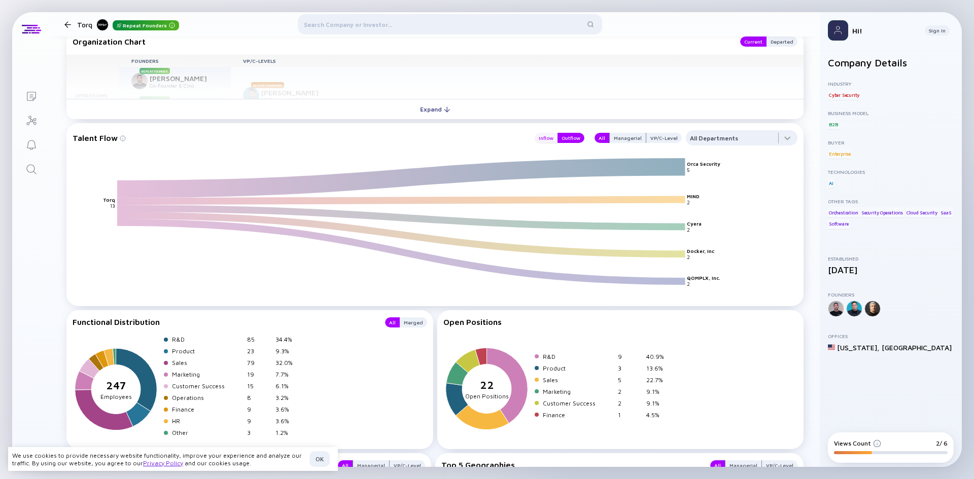
click at [540, 140] on div "Inflow" at bounding box center [546, 138] width 23 height 10
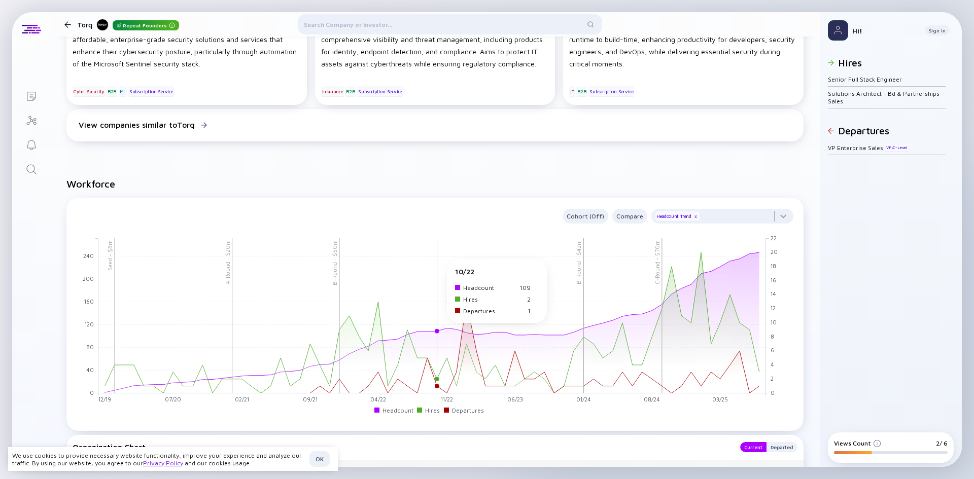
scroll to position [526, 0]
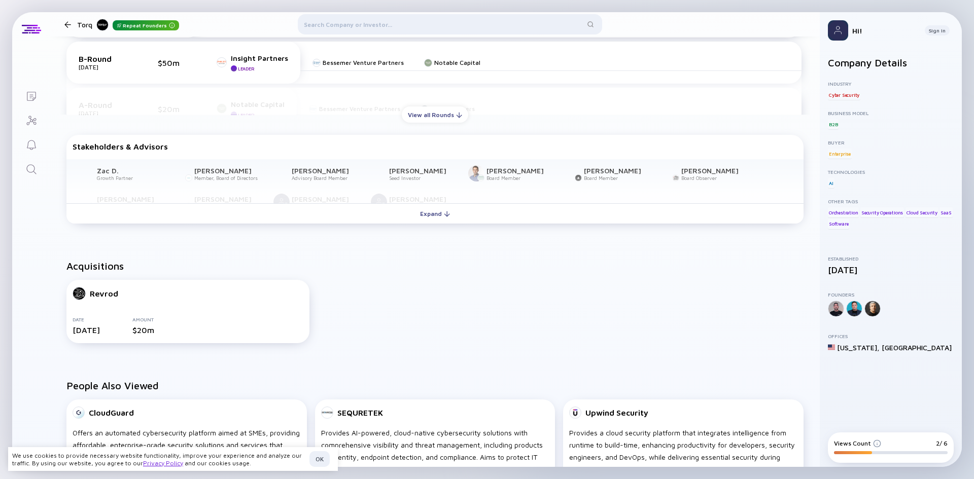
click at [396, 22] on div at bounding box center [450, 26] width 304 height 24
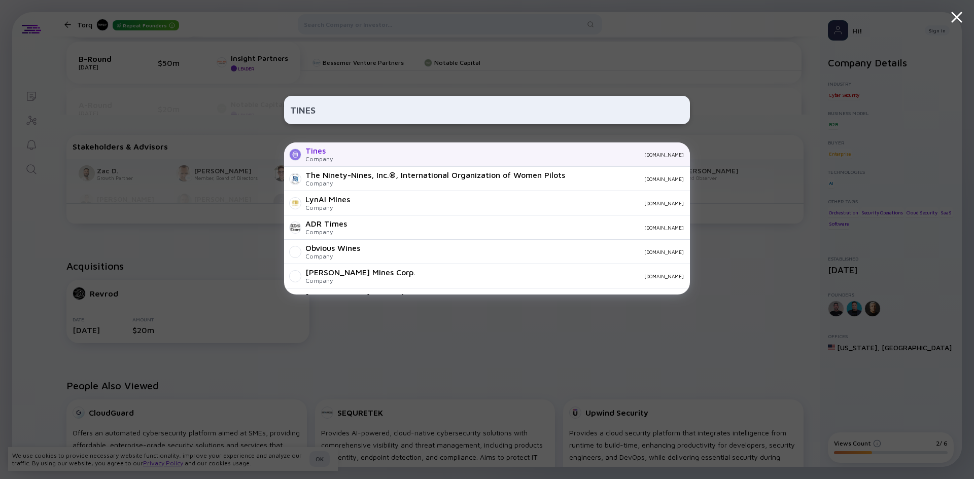
type input "TINES"
click at [313, 157] on div "Company" at bounding box center [318, 159] width 27 height 8
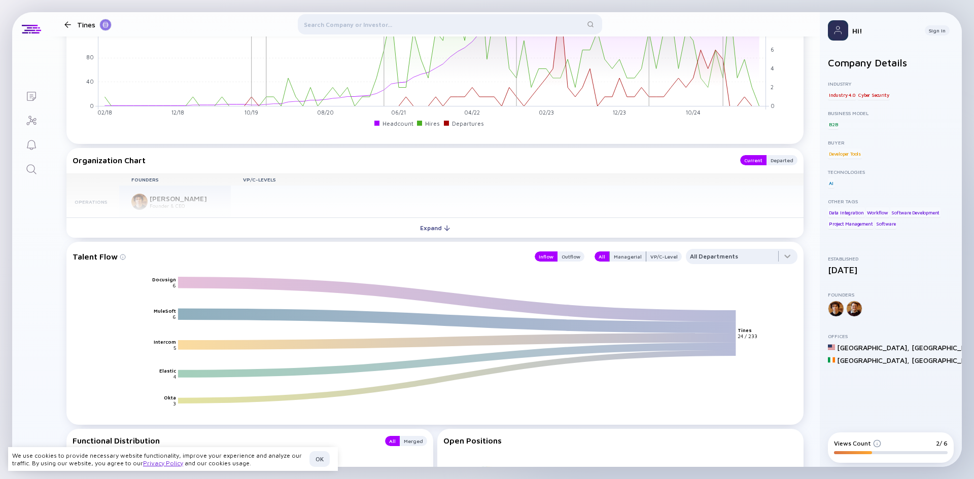
scroll to position [1167, 0]
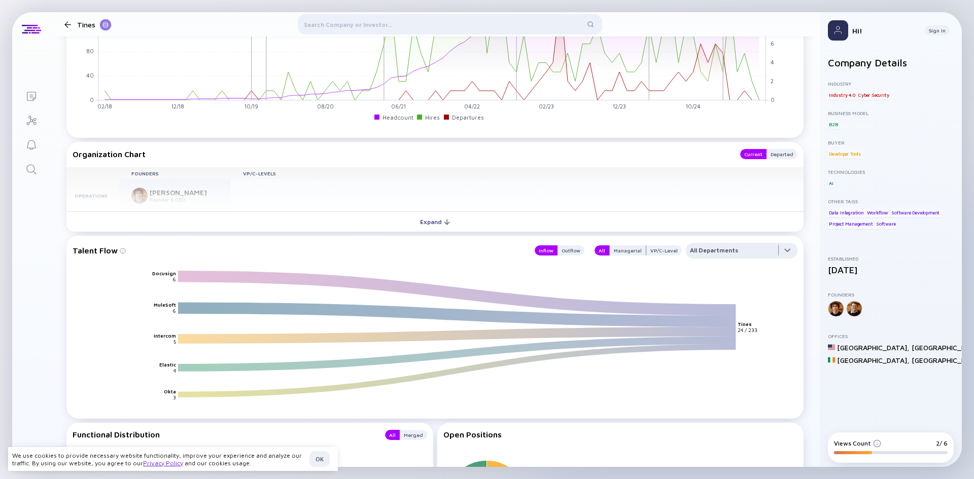
click at [733, 250] on div at bounding box center [742, 253] width 112 height 20
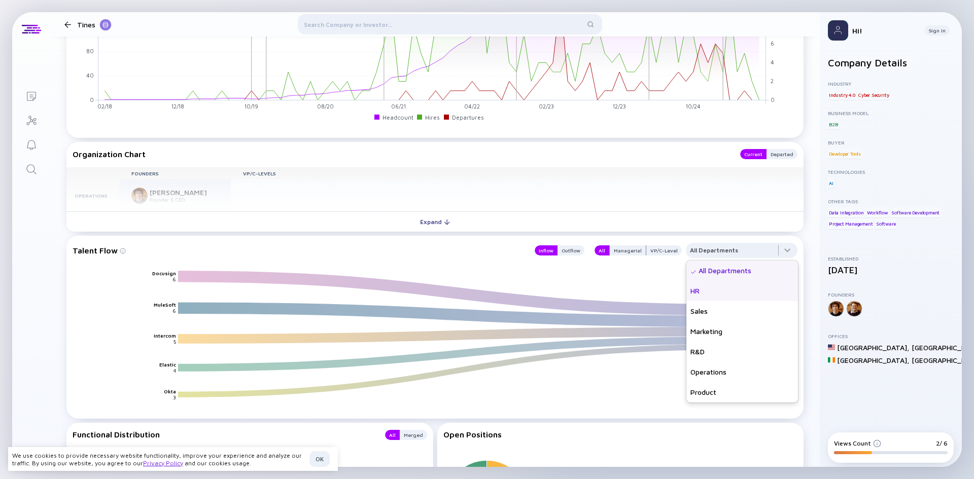
click at [728, 291] on div "HR" at bounding box center [742, 291] width 112 height 20
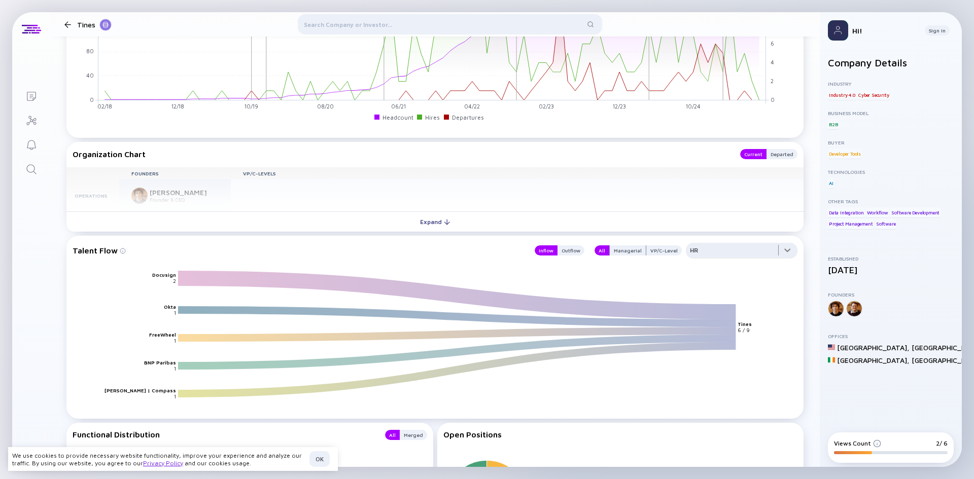
click at [707, 249] on div at bounding box center [742, 253] width 112 height 20
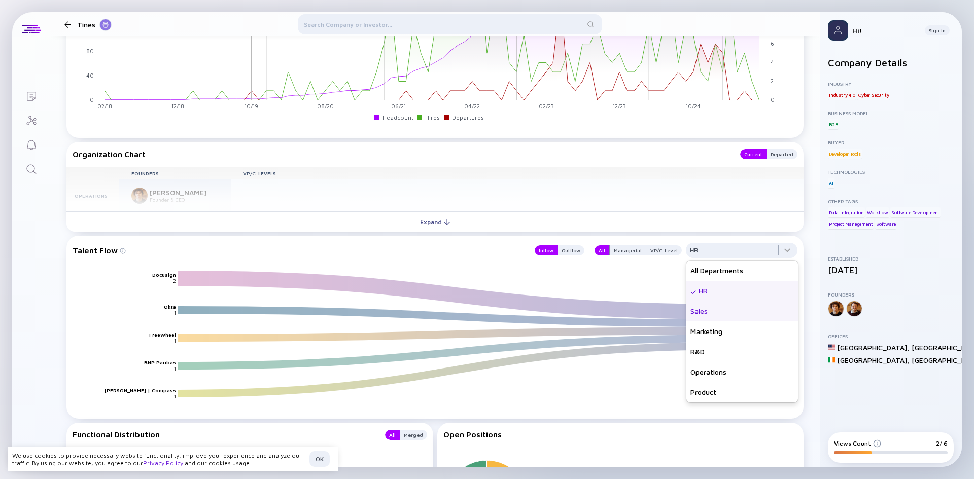
click at [708, 320] on div "Sales" at bounding box center [742, 311] width 112 height 20
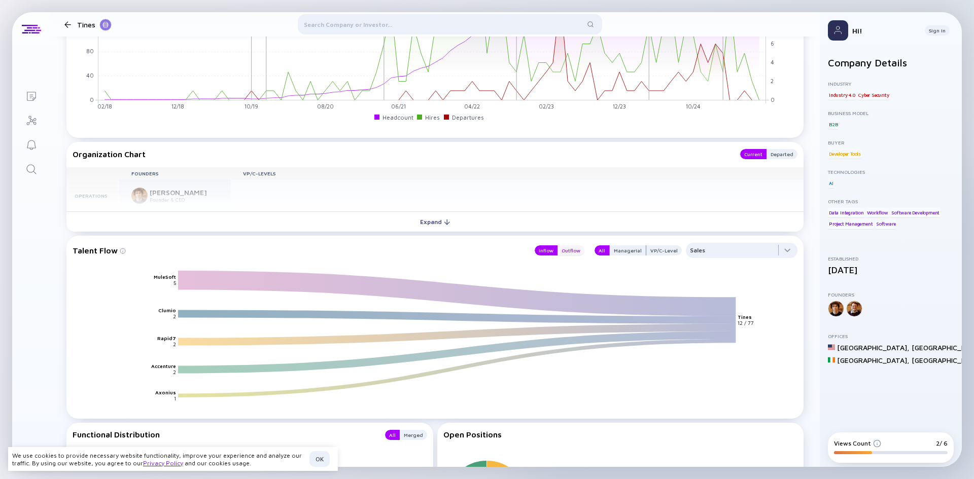
click at [568, 251] on div "Outflow" at bounding box center [571, 251] width 27 height 10
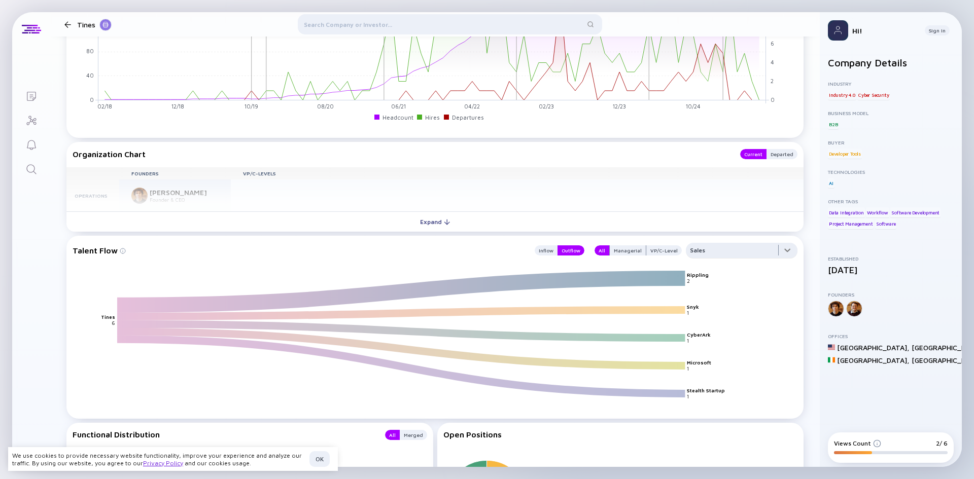
click at [730, 251] on div at bounding box center [742, 253] width 112 height 20
click at [722, 270] on div "All Departments" at bounding box center [742, 271] width 112 height 20
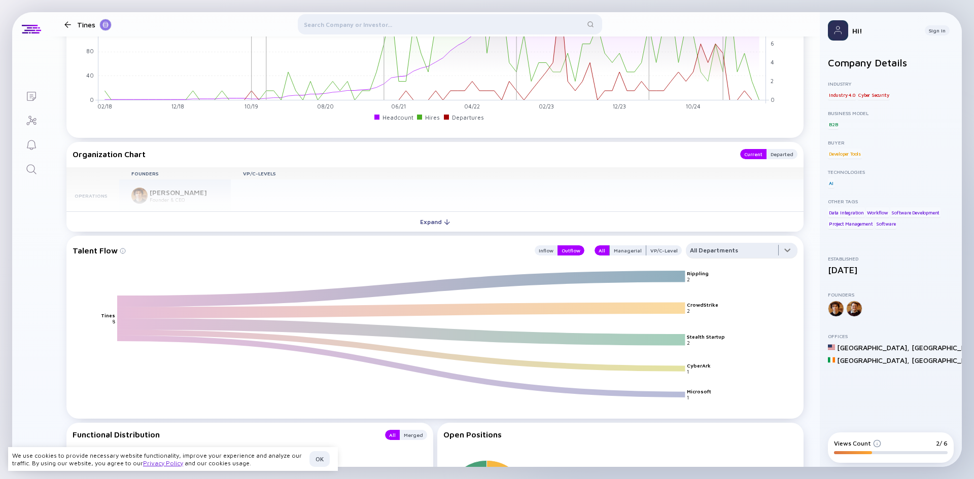
click at [727, 252] on div at bounding box center [742, 253] width 112 height 20
click at [725, 293] on div "HR" at bounding box center [742, 291] width 112 height 20
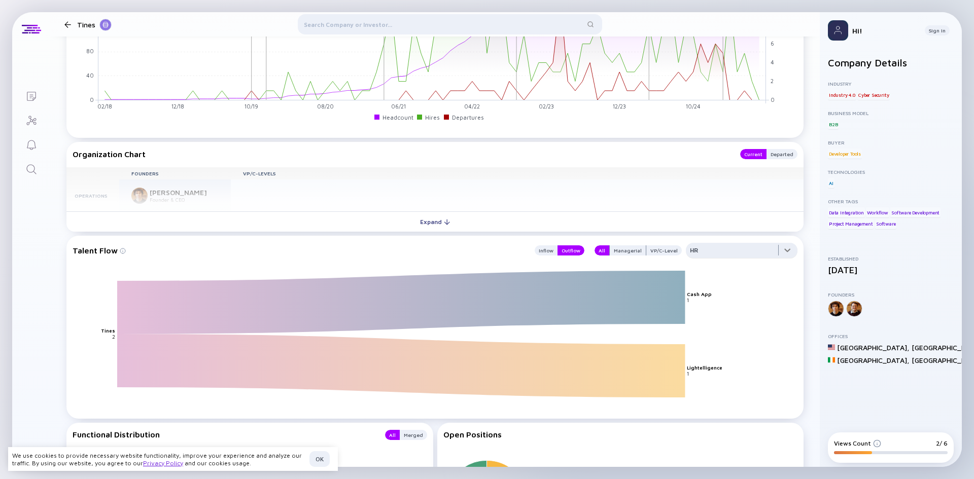
click at [731, 255] on div at bounding box center [742, 253] width 112 height 20
click at [724, 309] on div "Sales" at bounding box center [742, 311] width 112 height 20
